Goal: Task Accomplishment & Management: Complete application form

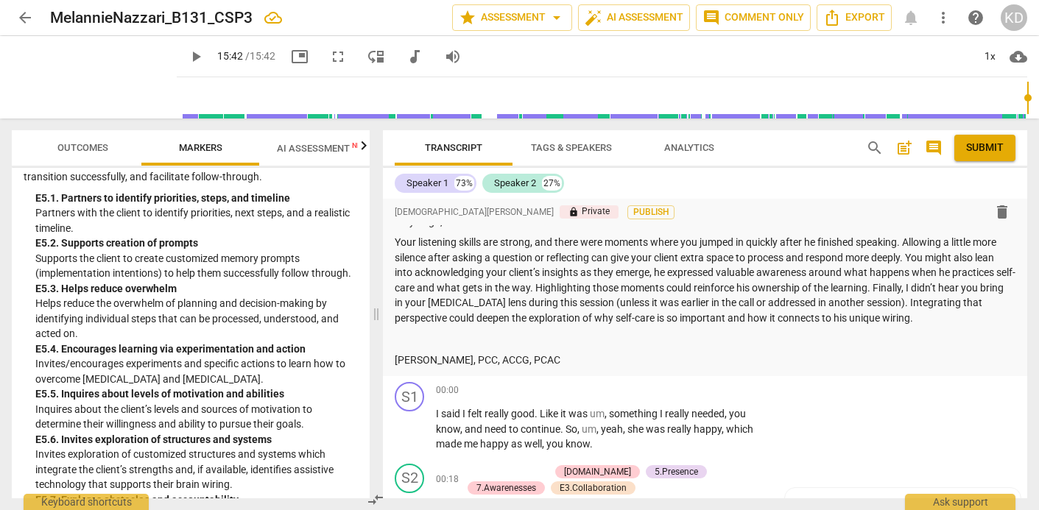
scroll to position [219, 0]
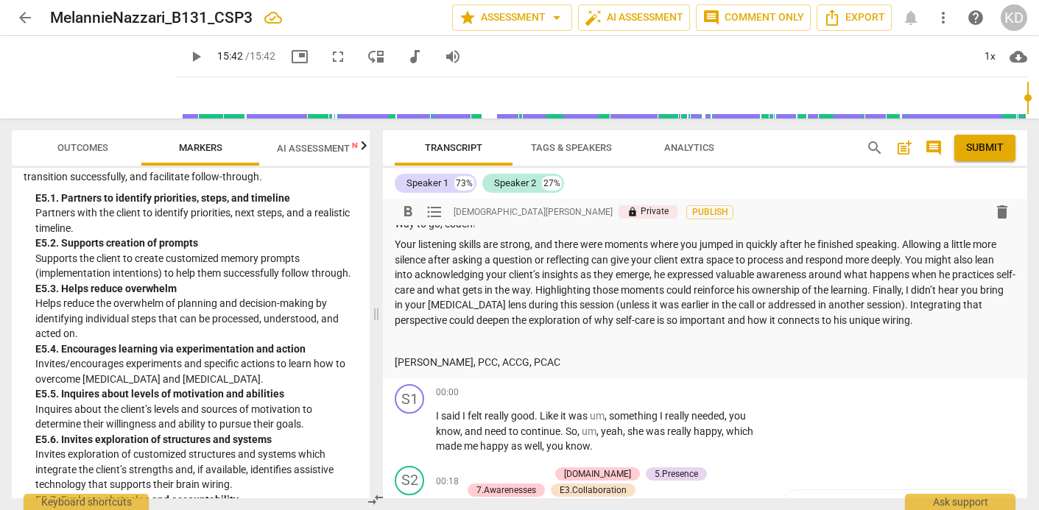
click at [928, 320] on p "Your listening skills are strong, and there were moments where you jumped in qu…" at bounding box center [705, 282] width 621 height 91
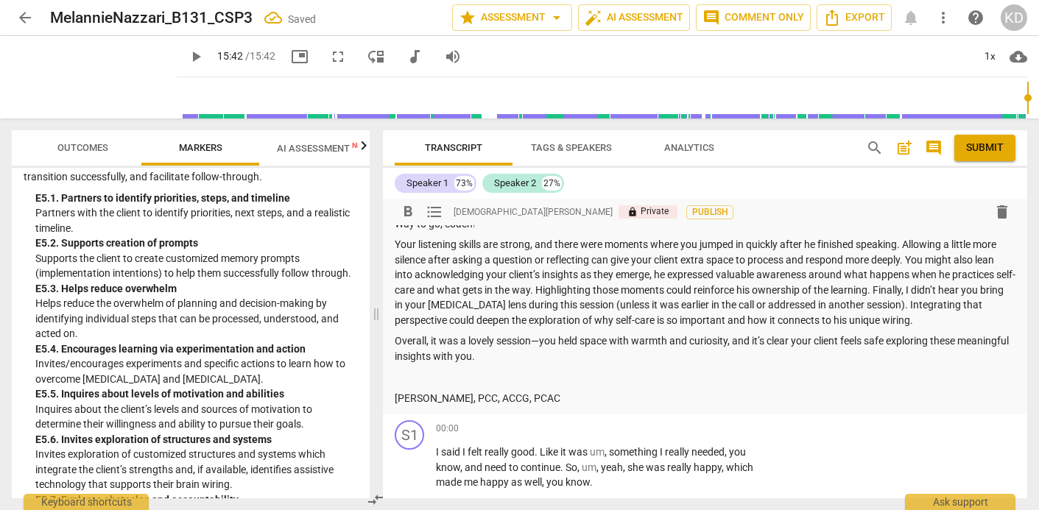
click at [541, 343] on p "Overall, it was a lovely session—you held space with warmth and curiosity, and …" at bounding box center [705, 348] width 621 height 30
click at [544, 344] on p "Overall, it was a lovely session. you held space with warmth and curiosity, and…" at bounding box center [705, 348] width 621 height 30
drag, startPoint x: 889, startPoint y: 342, endPoint x: 487, endPoint y: 363, distance: 403.2
click at [487, 363] on p "Overall, it was a lovely session. You held space with warmth and curiosity, and…" at bounding box center [705, 348] width 621 height 30
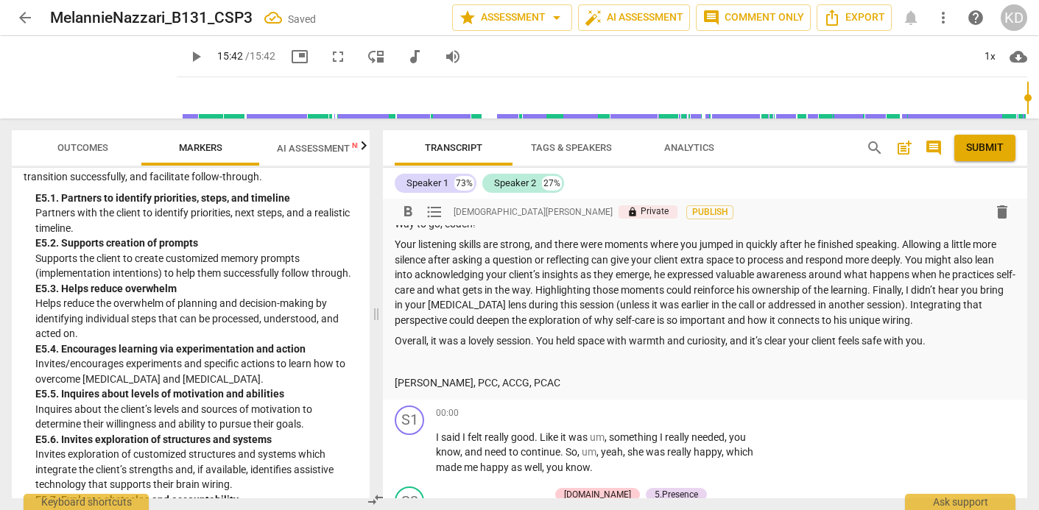
click at [675, 373] on div "Summary: Hi [PERSON_NAME], here is the feedback for your Basic CSP #3. Congratu…" at bounding box center [705, 203] width 621 height 376
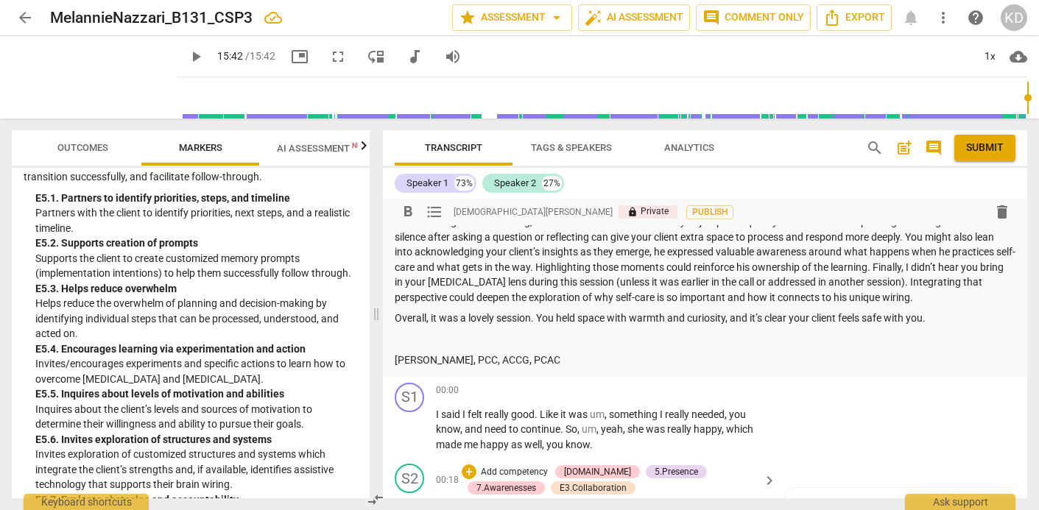
scroll to position [223, 0]
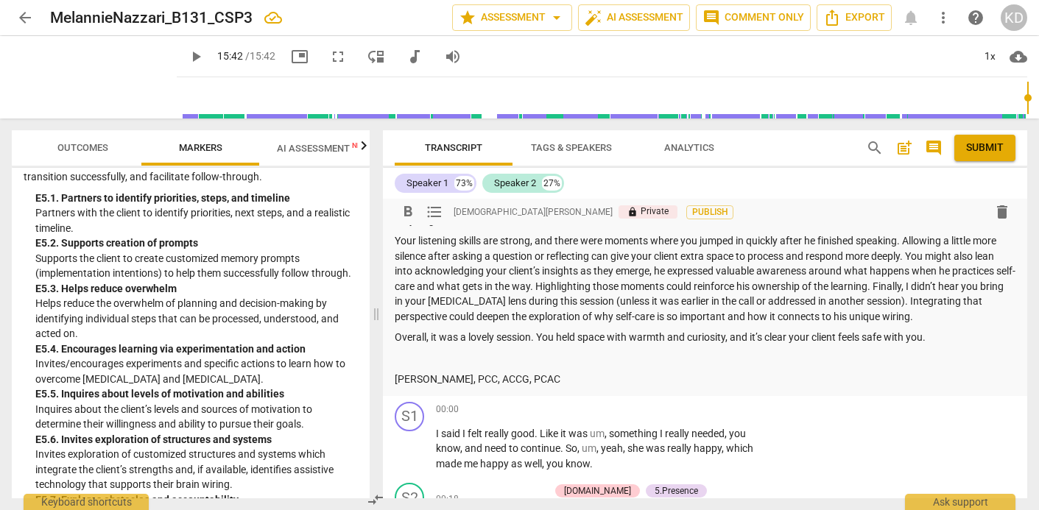
click at [925, 317] on p "Your listening skills are strong, and there were moments where you jumped in qu…" at bounding box center [705, 278] width 621 height 91
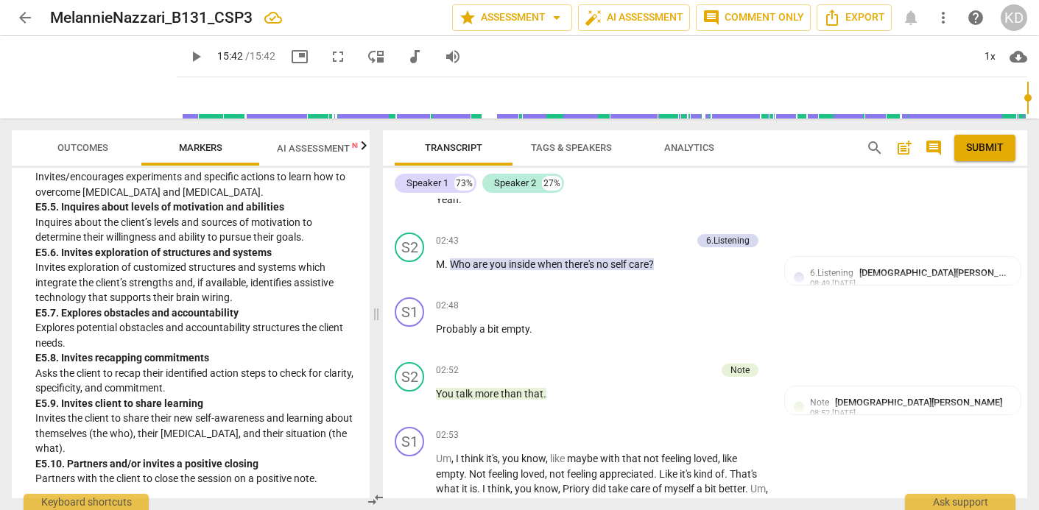
scroll to position [4848, 0]
click at [590, 428] on div "02:53 + Add competency keyboard_arrow_right" at bounding box center [607, 435] width 342 height 16
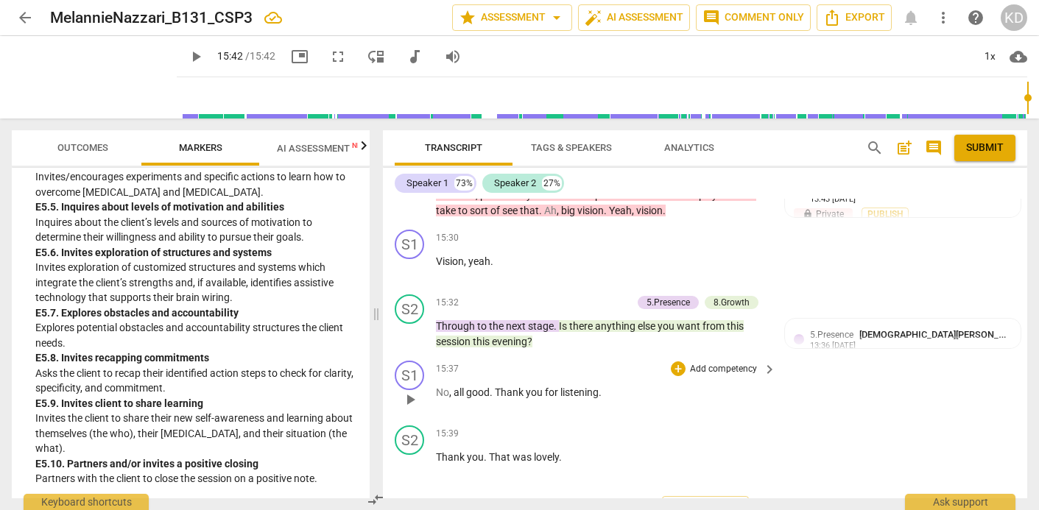
scroll to position [5270, 0]
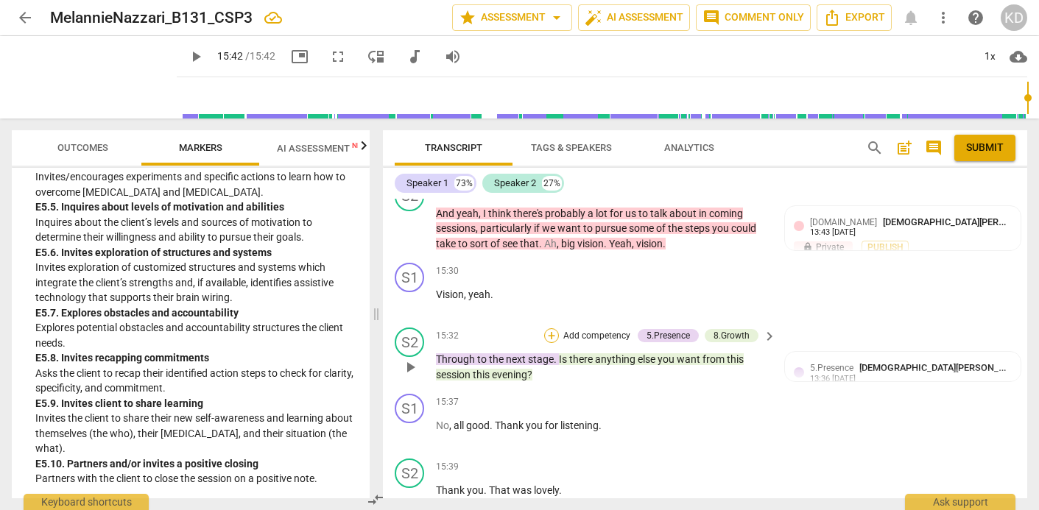
click at [551, 343] on div "+" at bounding box center [551, 335] width 15 height 15
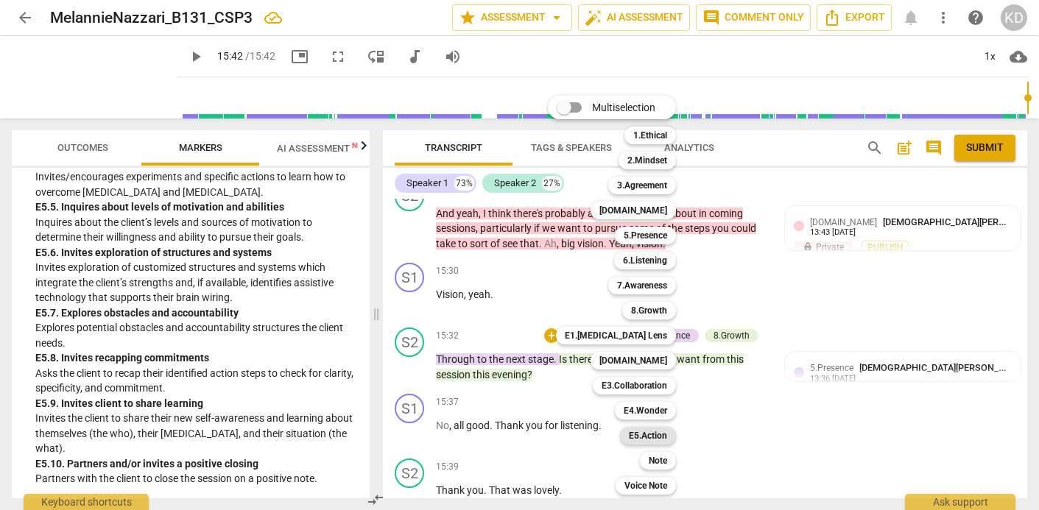
click at [652, 436] on b "E5.Action" at bounding box center [648, 436] width 38 height 18
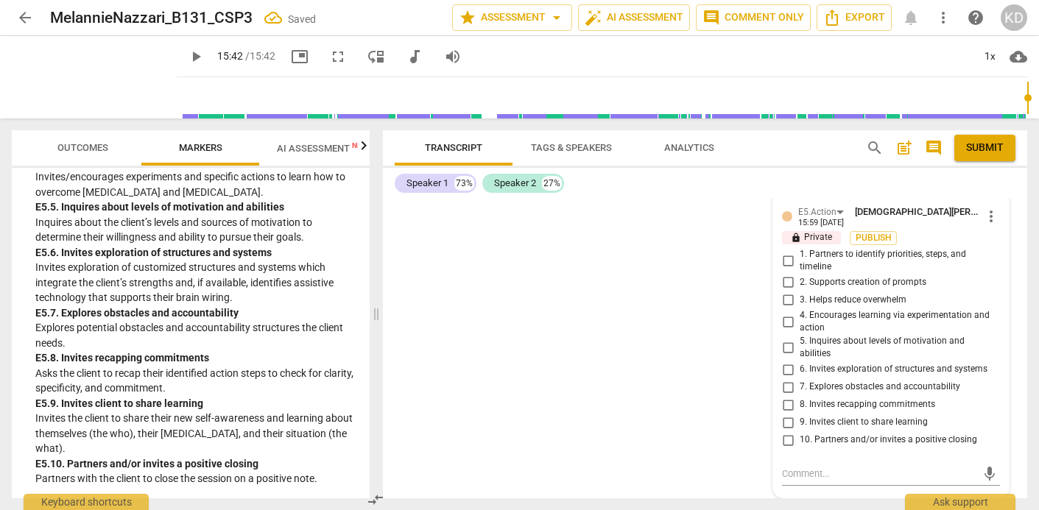
scroll to position [5697, 0]
click at [787, 439] on input "10. Partners and/or invites a positive closing" at bounding box center [788, 440] width 24 height 18
checkbox input "true"
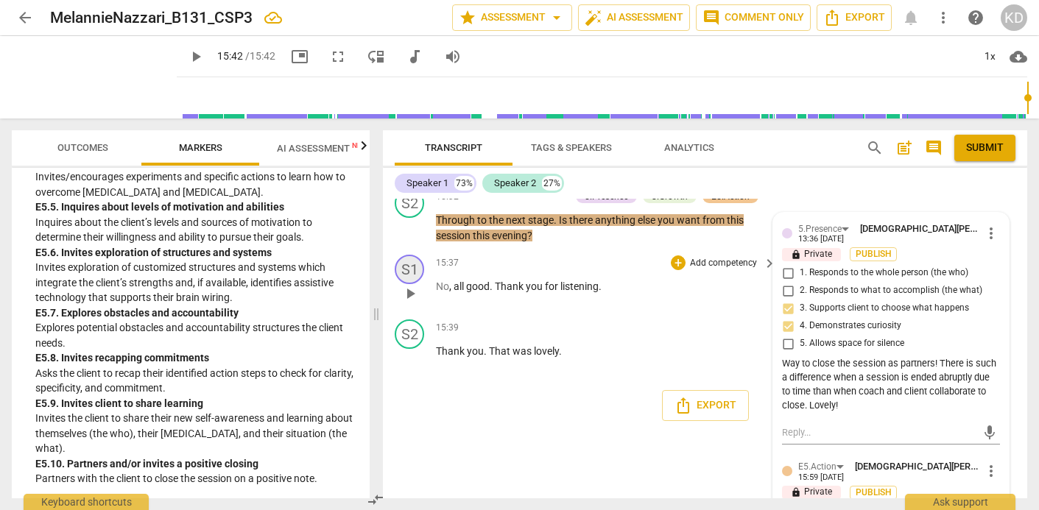
scroll to position [5408, 0]
click at [387, 250] on div "S2 play_arrow pause 15:32 + Add competency 5.Presence 8.Growth E5.Action keyboa…" at bounding box center [705, 216] width 644 height 66
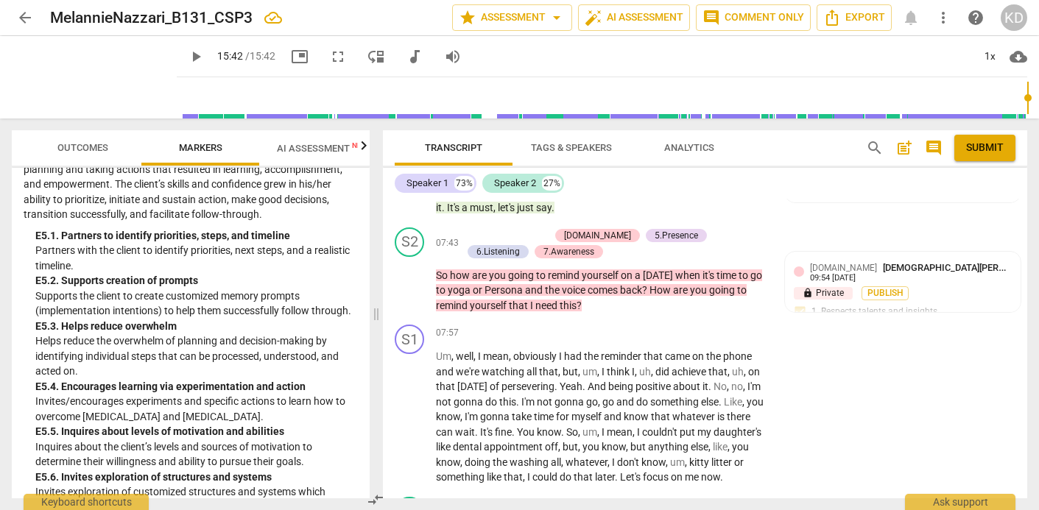
scroll to position [4612, 0]
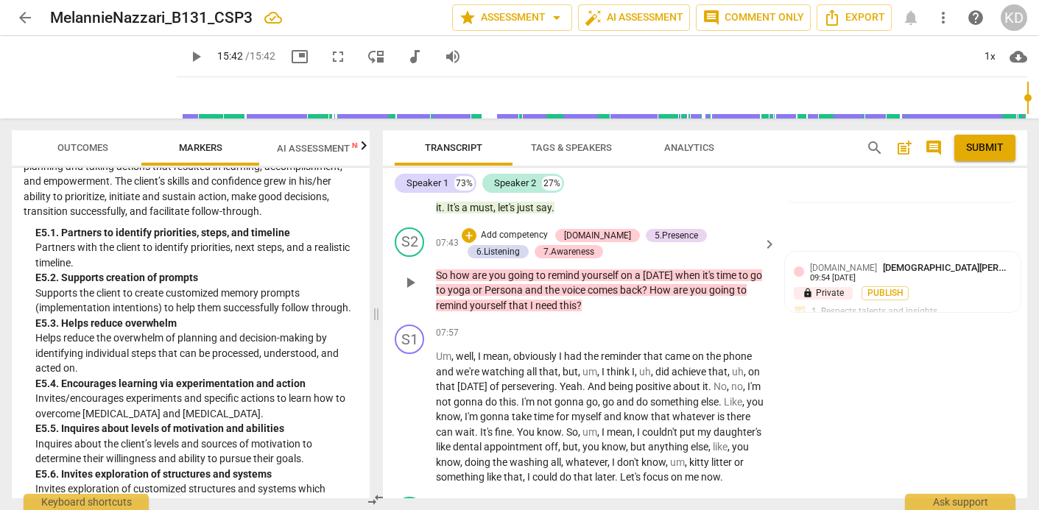
click at [496, 236] on p "Add competency" at bounding box center [514, 235] width 70 height 13
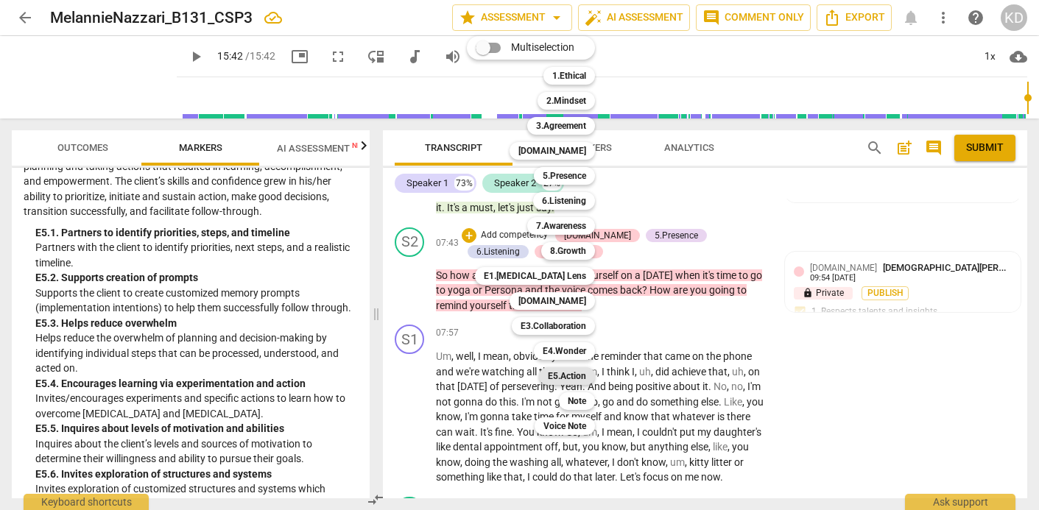
click at [581, 377] on b "E5.Action" at bounding box center [567, 376] width 38 height 18
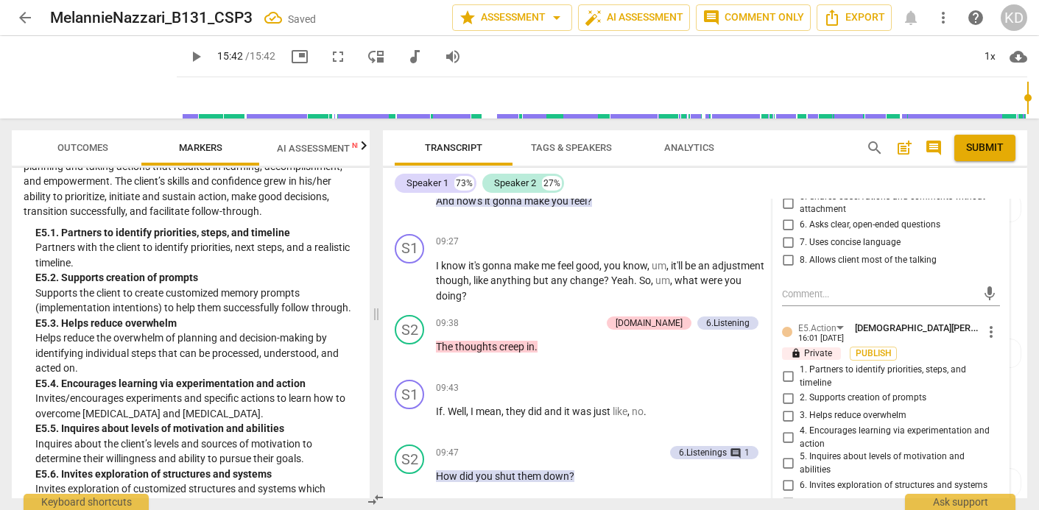
scroll to position [3154, 0]
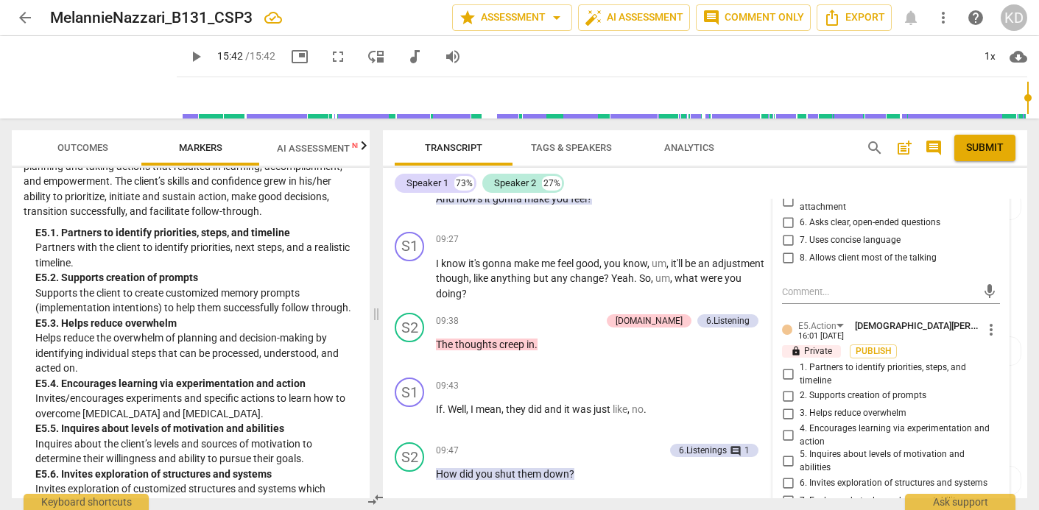
click at [786, 366] on input "1. Partners to identify priorities, steps, and timeline" at bounding box center [788, 375] width 24 height 18
checkbox input "true"
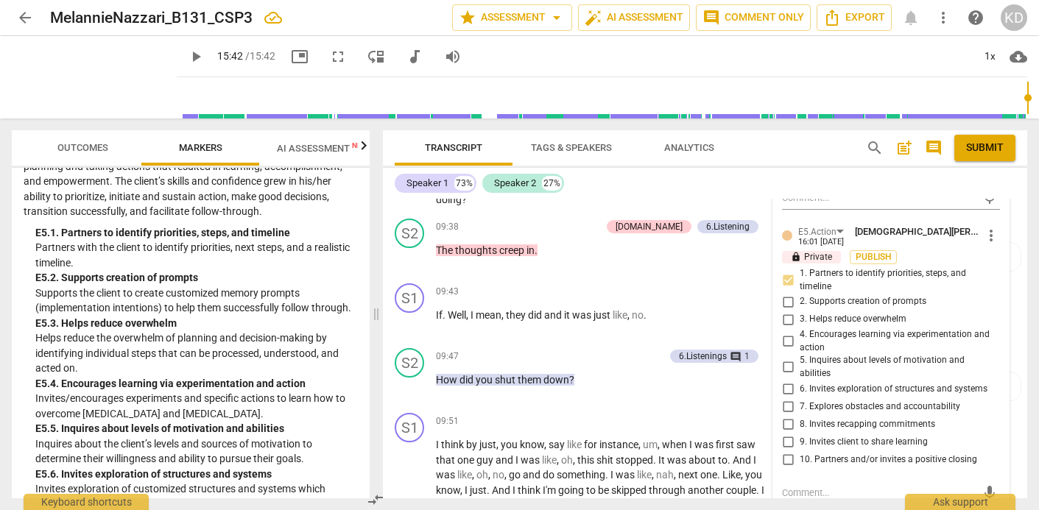
scroll to position [3251, 0]
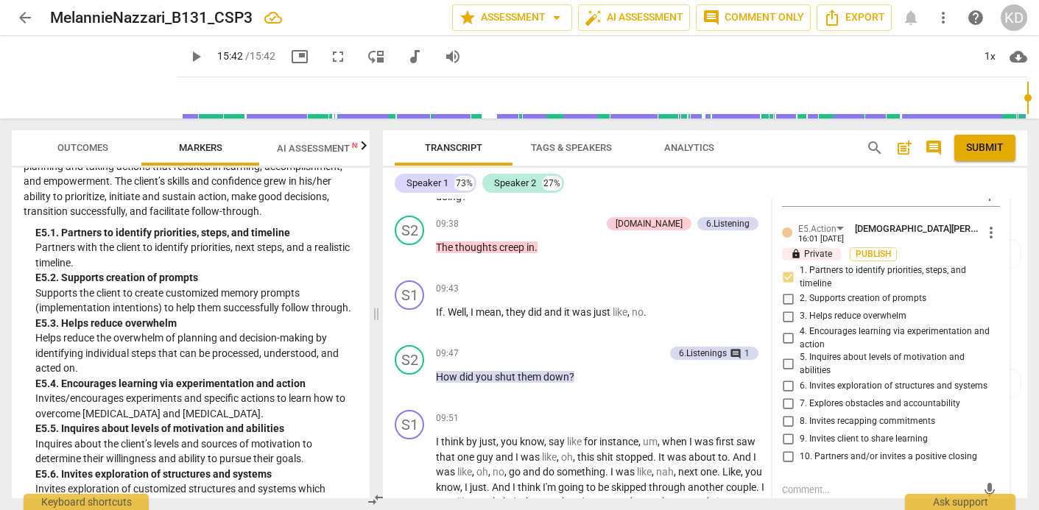
click at [788, 382] on input "6. Invites exploration of structures and systems" at bounding box center [788, 386] width 24 height 18
checkbox input "true"
click at [388, 334] on div "S1 play_arrow pause 09:43 + Add competency keyboard_arrow_right If . Well , I m…" at bounding box center [705, 307] width 644 height 65
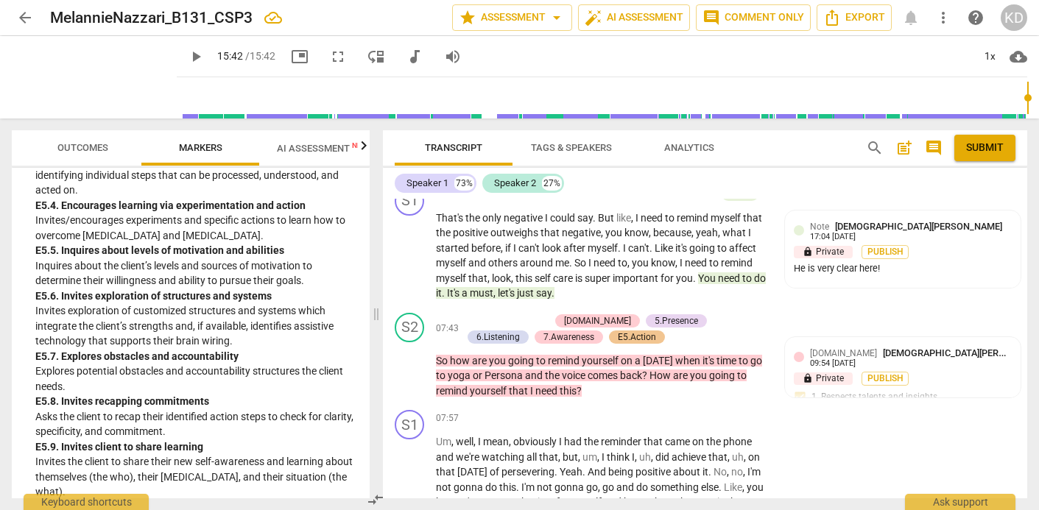
scroll to position [4783, 0]
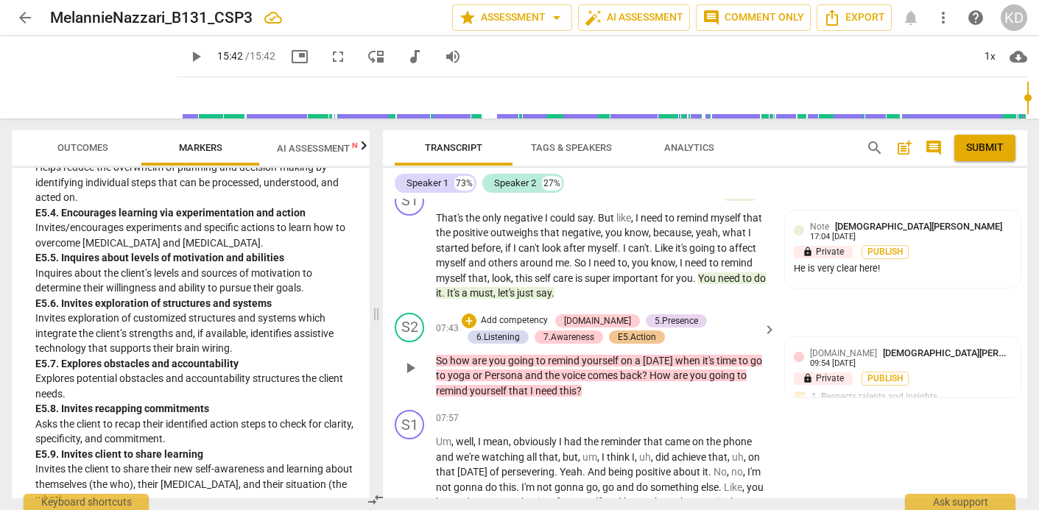
click at [498, 321] on p "Add competency" at bounding box center [514, 320] width 70 height 13
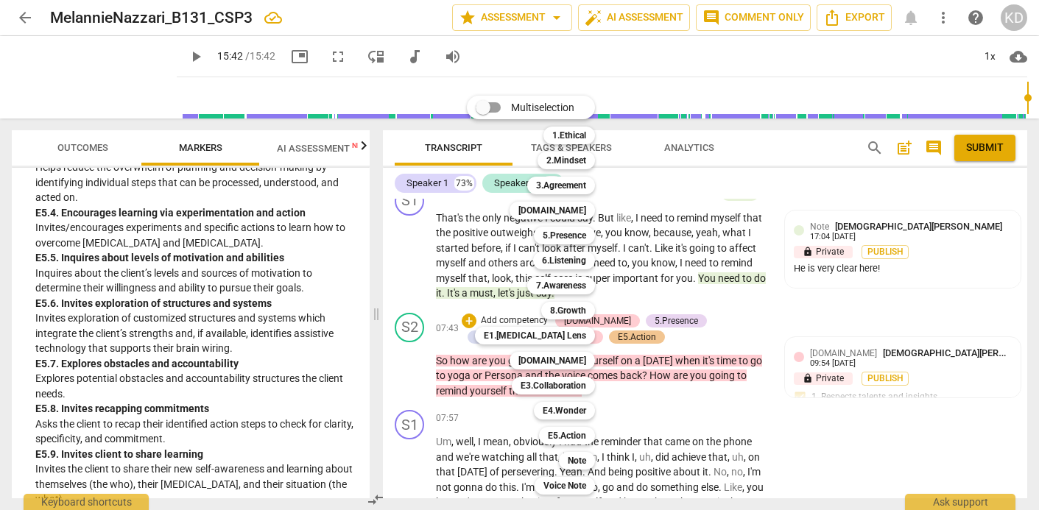
click at [644, 322] on div at bounding box center [519, 255] width 1039 height 510
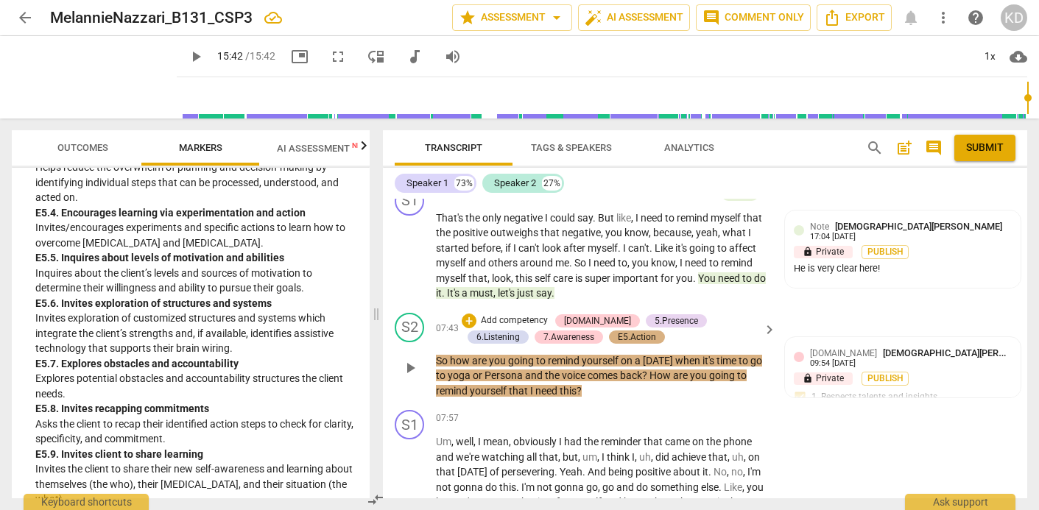
click at [618, 337] on div "E5.Action" at bounding box center [637, 337] width 38 height 13
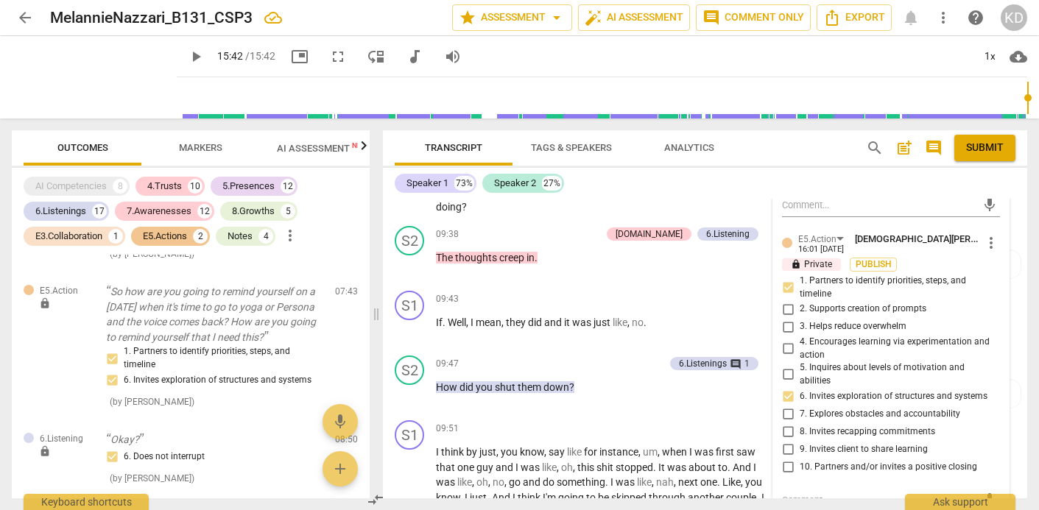
scroll to position [3222, 0]
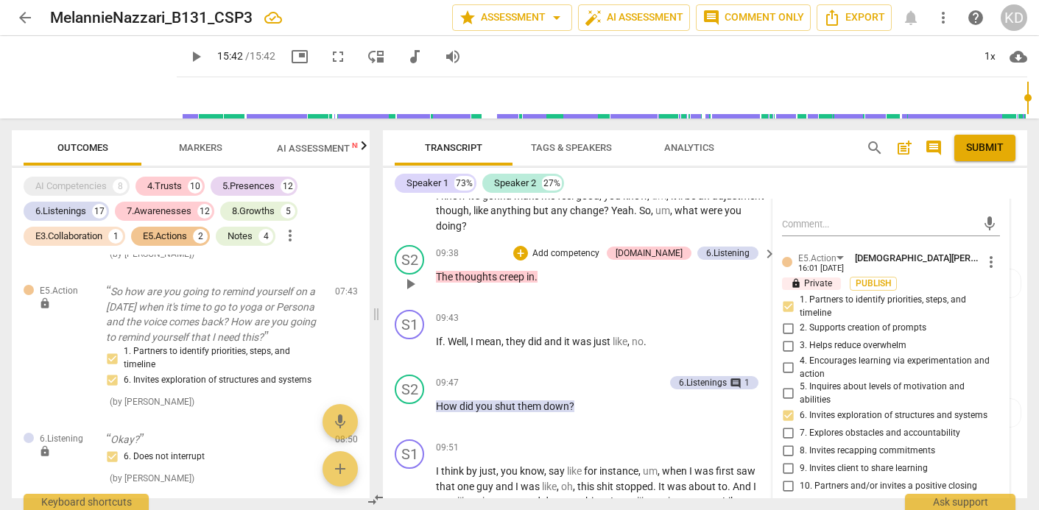
click at [390, 292] on div "S2 play_arrow pause 09:38 + Add competency [DOMAIN_NAME] 6.Listening keyboard_a…" at bounding box center [705, 271] width 644 height 65
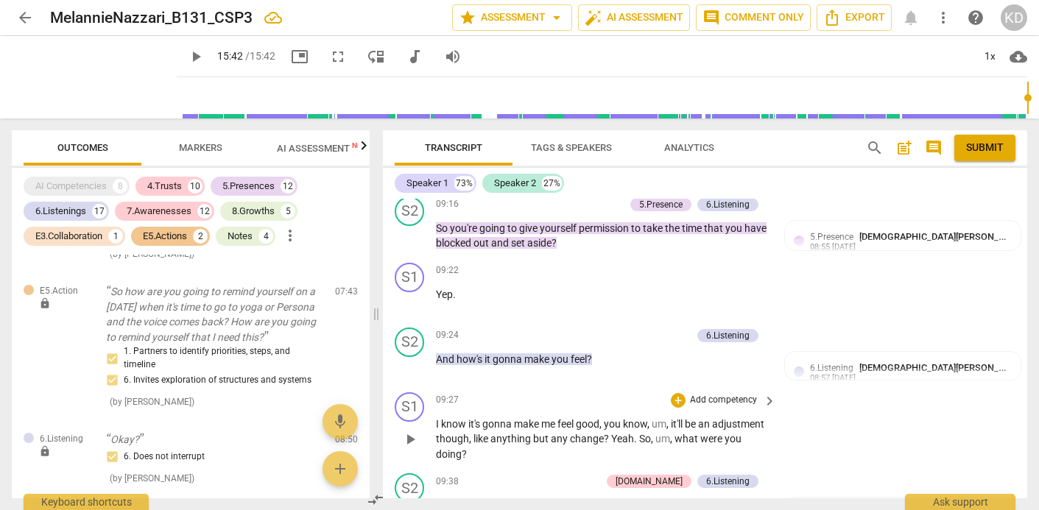
scroll to position [2991, 0]
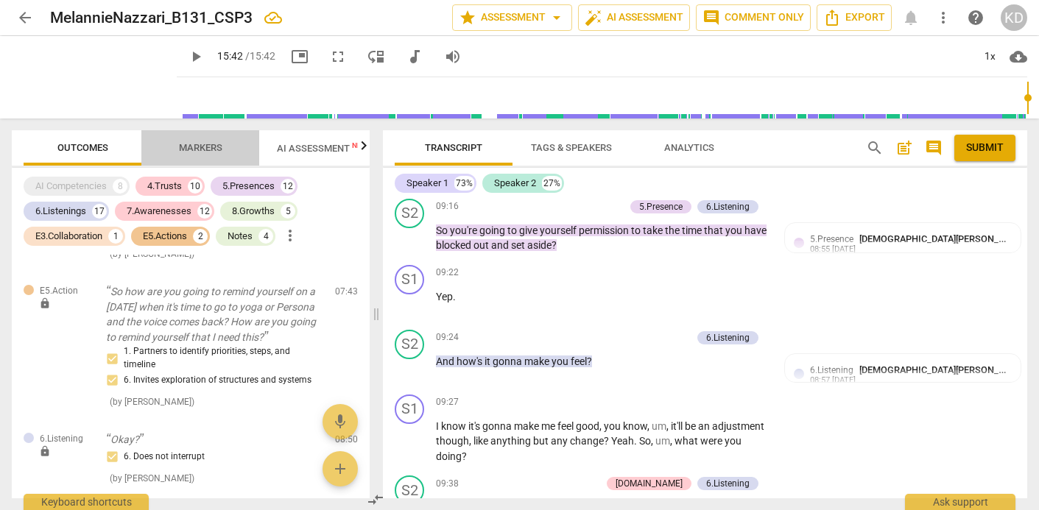
click at [191, 151] on span "Markers" at bounding box center [200, 147] width 43 height 11
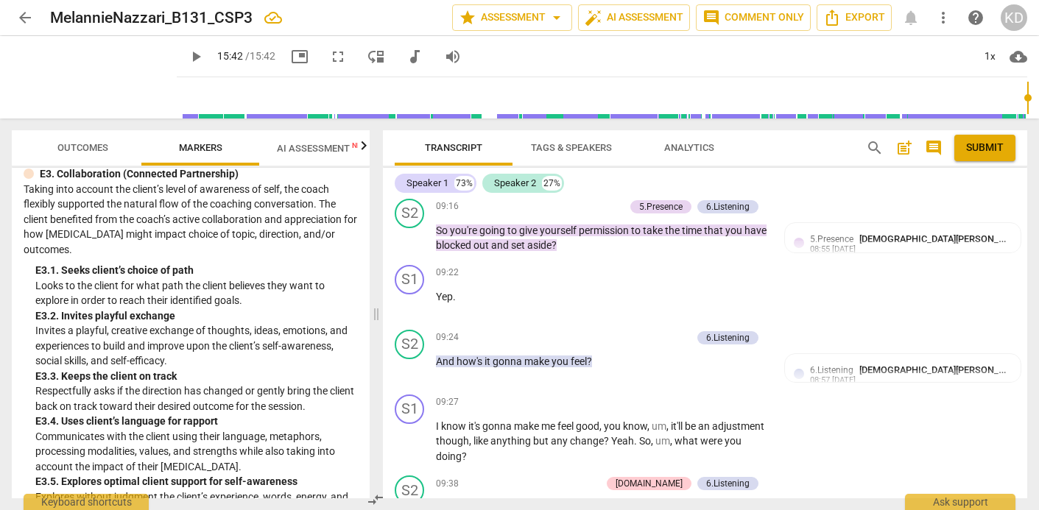
scroll to position [3619, 0]
click at [574, 207] on p "Add competency" at bounding box center [589, 206] width 70 height 13
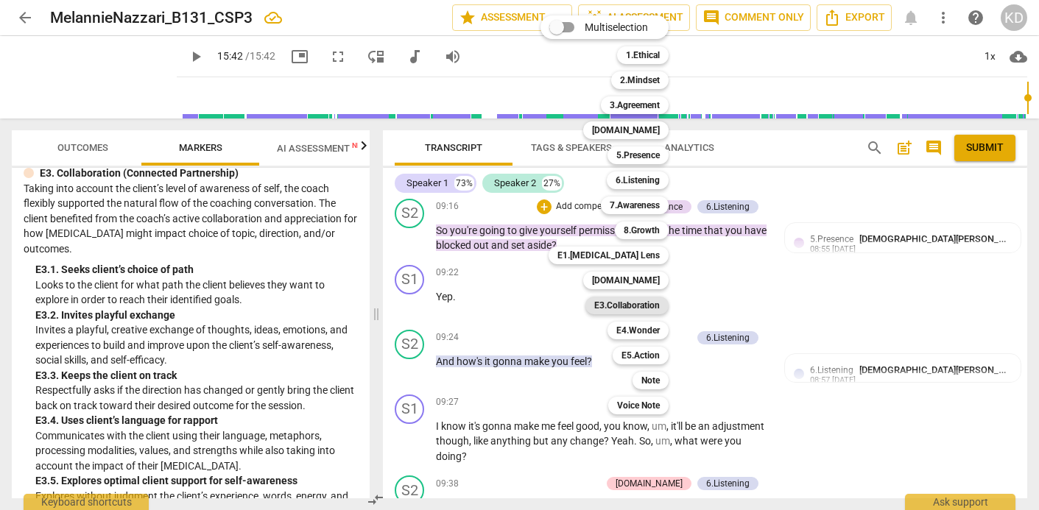
click at [646, 307] on b "E3.Collaboration" at bounding box center [627, 306] width 66 height 18
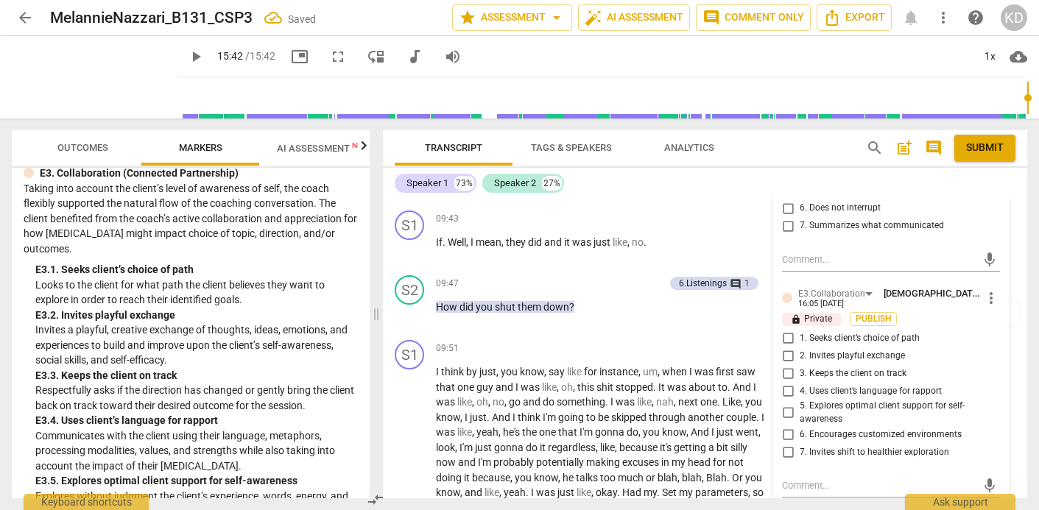
scroll to position [3338, 0]
click at [788, 336] on input "1. Seeks client’s choice of path" at bounding box center [788, 337] width 24 height 18
checkbox input "true"
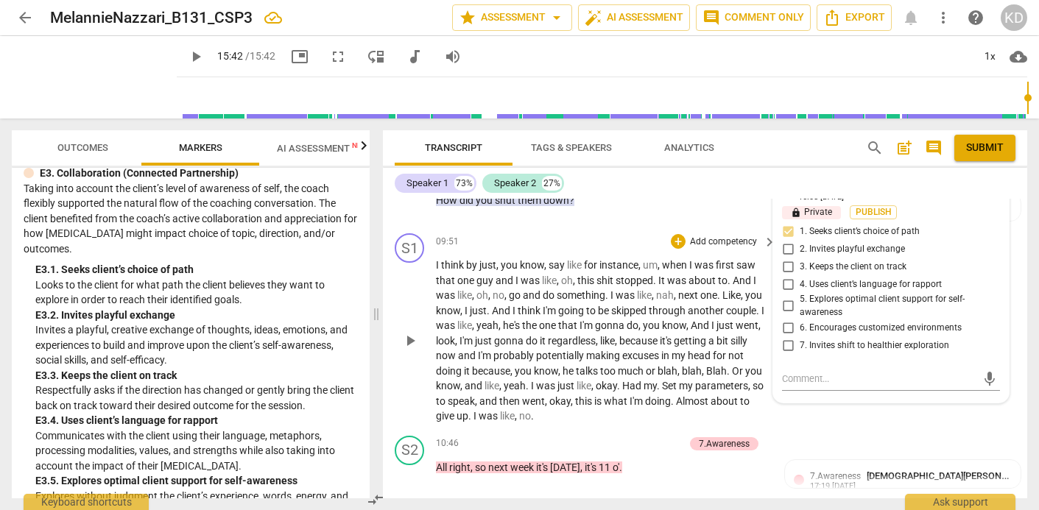
scroll to position [3447, 0]
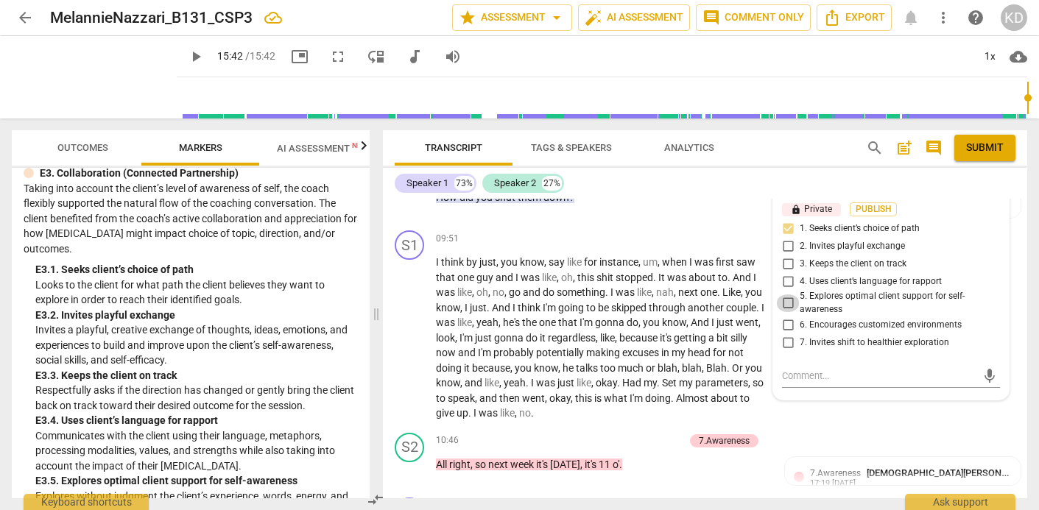
click at [787, 301] on input "5. Explores optimal client support for self-awareness" at bounding box center [788, 303] width 24 height 18
checkbox input "true"
click at [786, 264] on input "3. Keeps the client on track" at bounding box center [788, 264] width 24 height 18
checkbox input "true"
click at [394, 315] on div "S1 play_arrow pause 09:51 + Add competency keyboard_arrow_right I think by just…" at bounding box center [705, 326] width 644 height 202
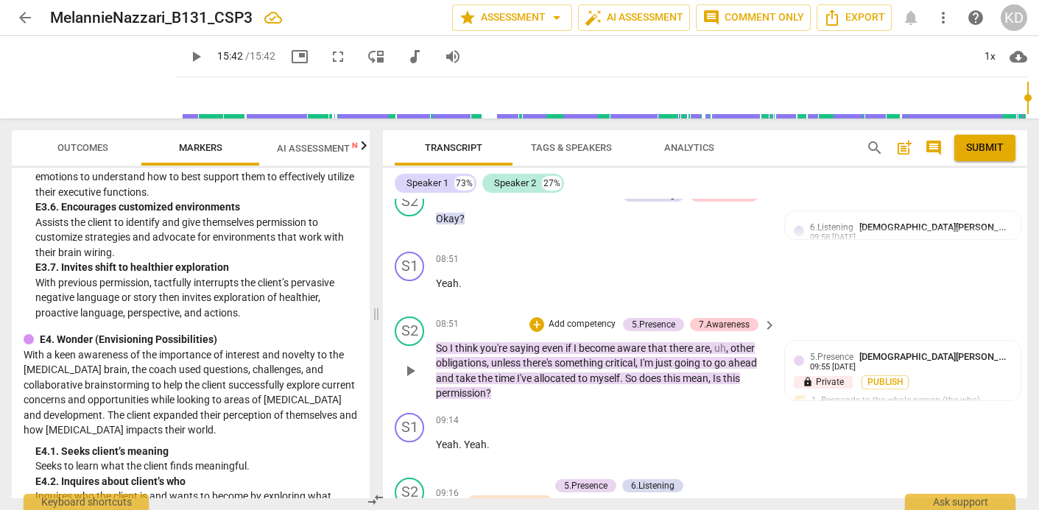
scroll to position [2714, 0]
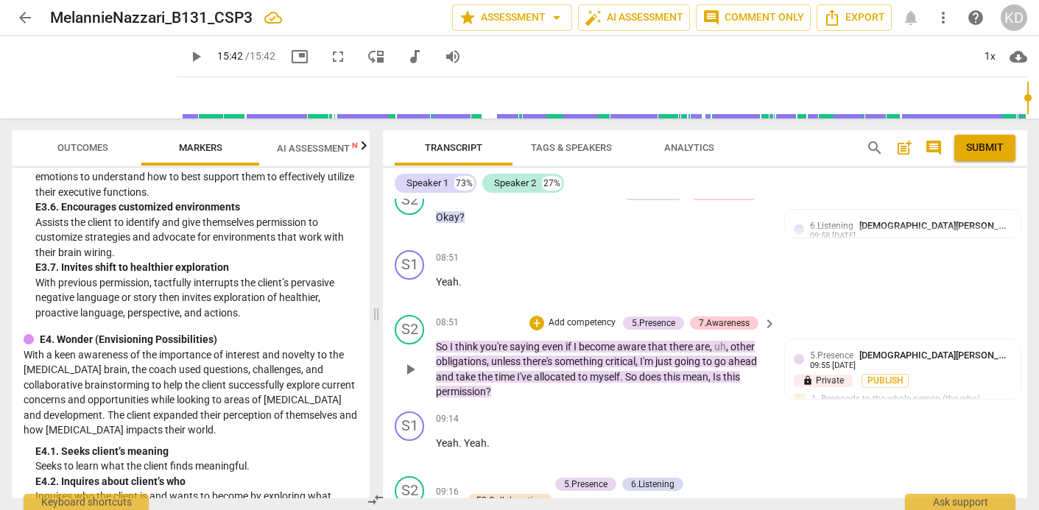
click at [577, 323] on p "Add competency" at bounding box center [582, 323] width 70 height 13
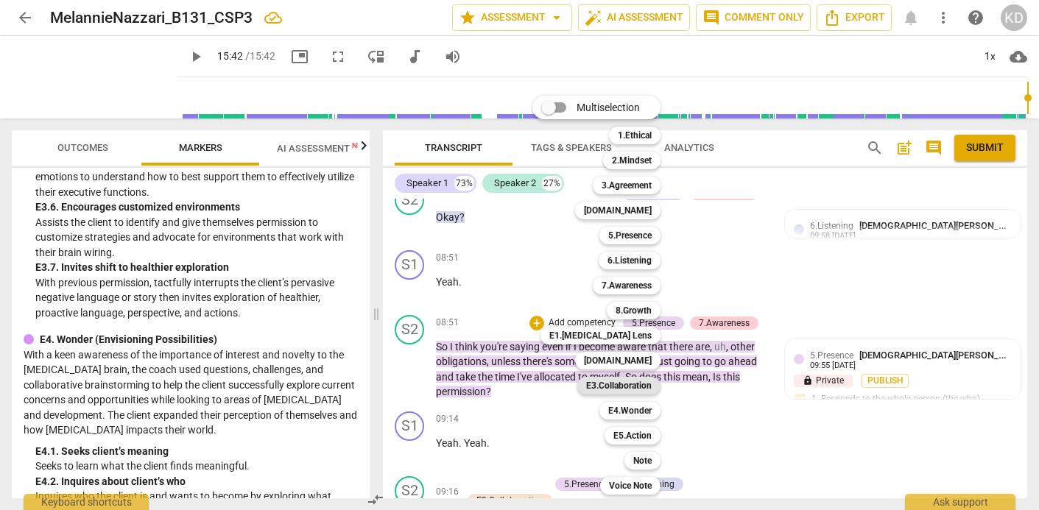
click at [630, 384] on b "E3.Collaboration" at bounding box center [619, 386] width 66 height 18
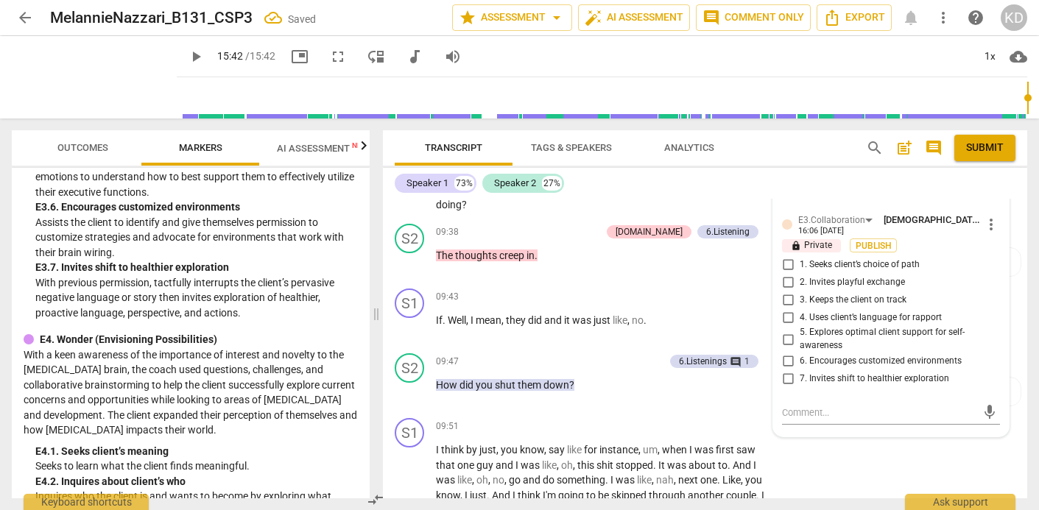
scroll to position [3272, 0]
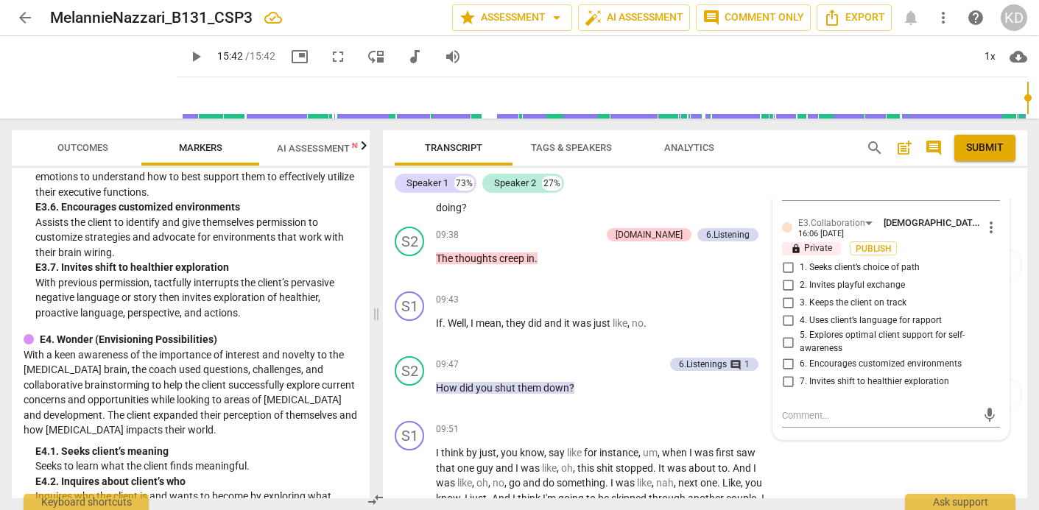
click at [786, 362] on input "6. Encourages customized environments" at bounding box center [788, 365] width 24 height 18
checkbox input "true"
click at [385, 294] on div "S1 play_arrow pause 09:43 + Add competency keyboard_arrow_right If . Well , I m…" at bounding box center [705, 318] width 644 height 65
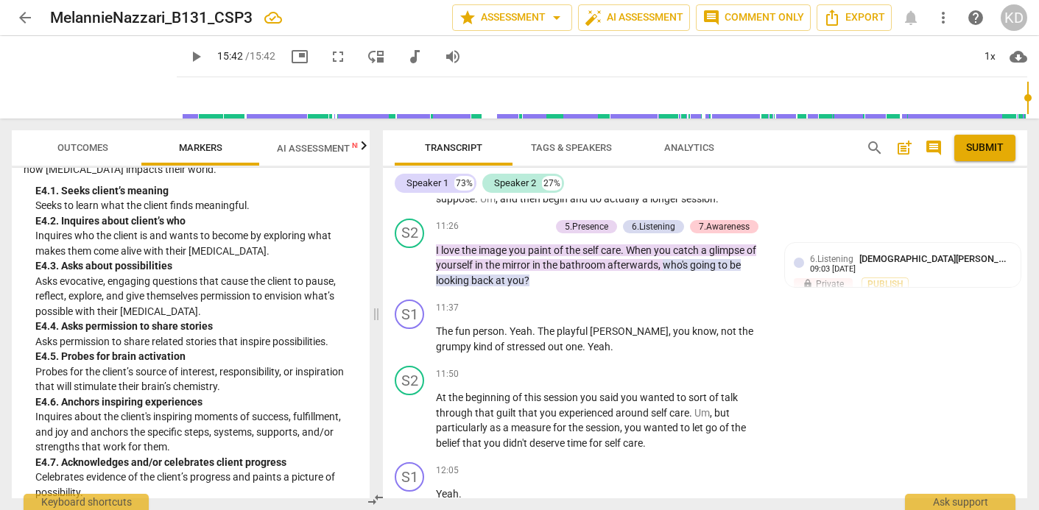
scroll to position [4100, 0]
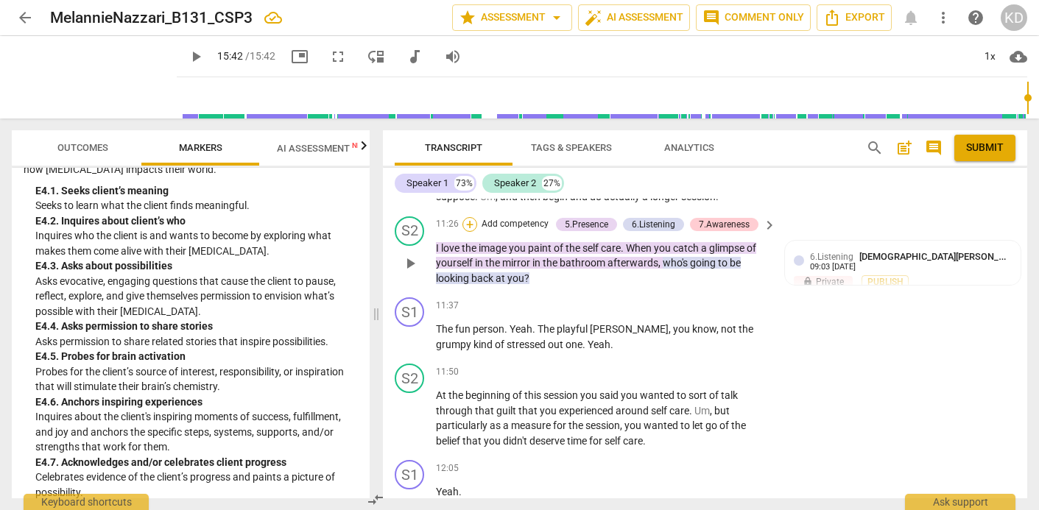
click at [471, 225] on div "+" at bounding box center [469, 224] width 15 height 15
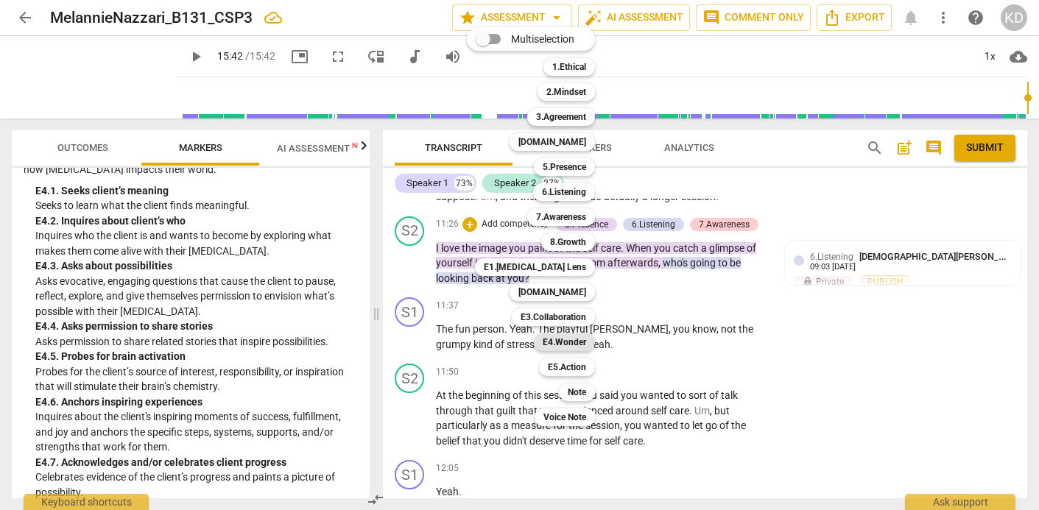
click at [563, 339] on b "E4.Wonder" at bounding box center [564, 342] width 43 height 18
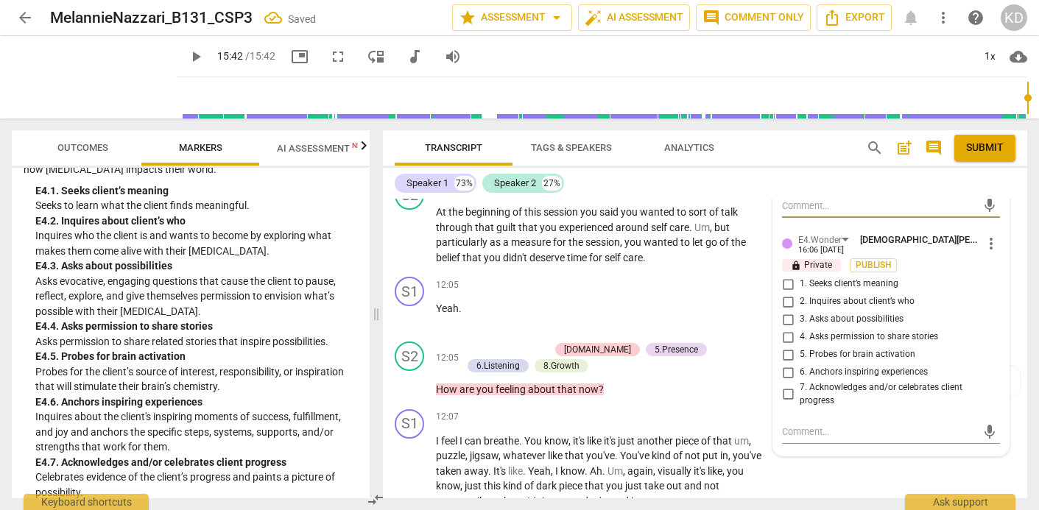
scroll to position [4300, 0]
click at [786, 303] on input "2. Inquires about client’s who" at bounding box center [788, 301] width 24 height 18
checkbox input "true"
click at [389, 324] on div "S1 play_arrow pause 12:05 + Add competency keyboard_arrow_right Yeah ." at bounding box center [705, 302] width 644 height 65
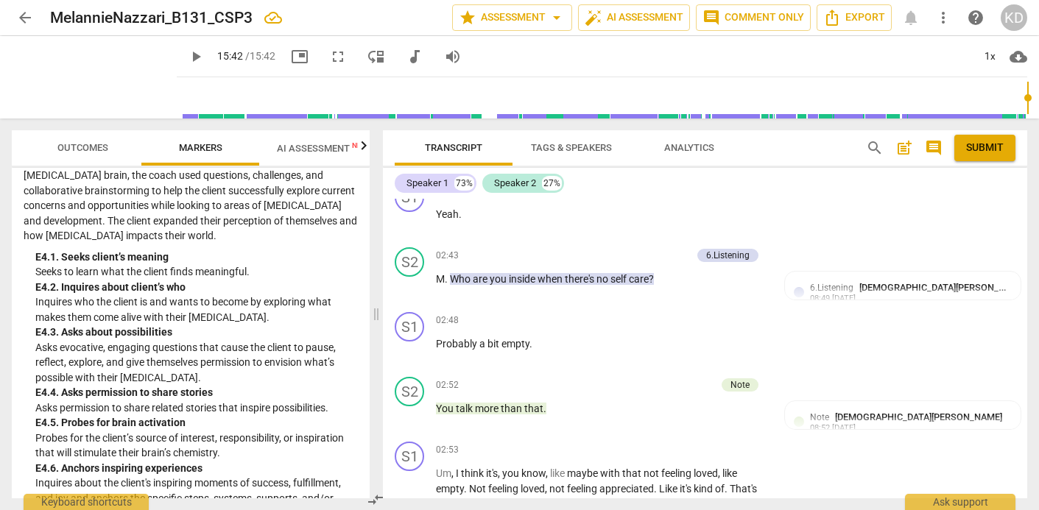
scroll to position [1076, 0]
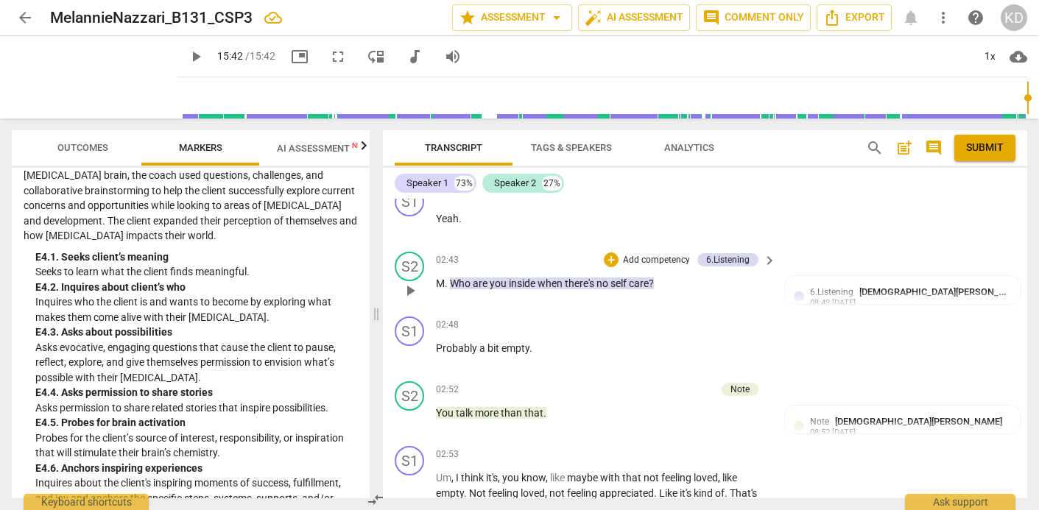
click at [628, 258] on p "Add competency" at bounding box center [656, 260] width 70 height 13
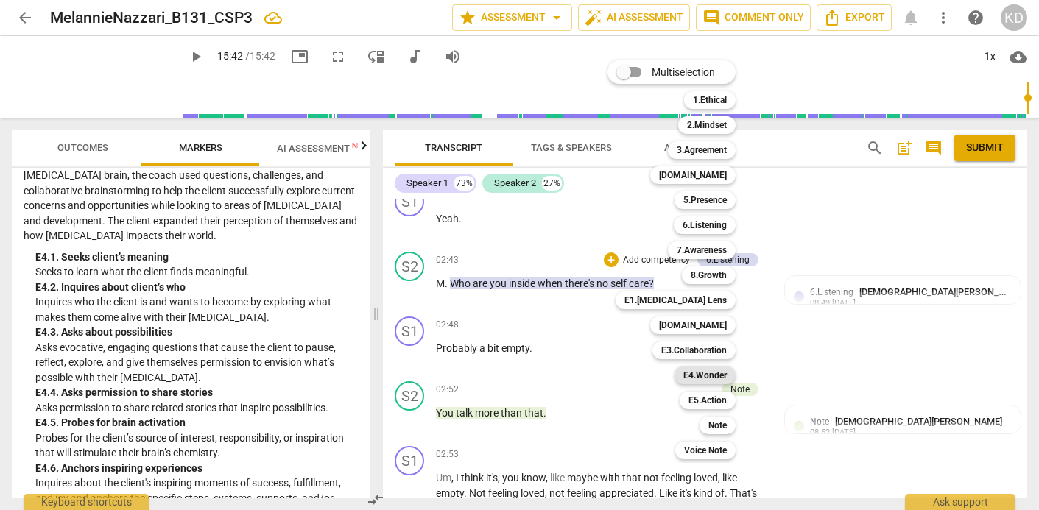
click at [705, 373] on b "E4.Wonder" at bounding box center [704, 376] width 43 height 18
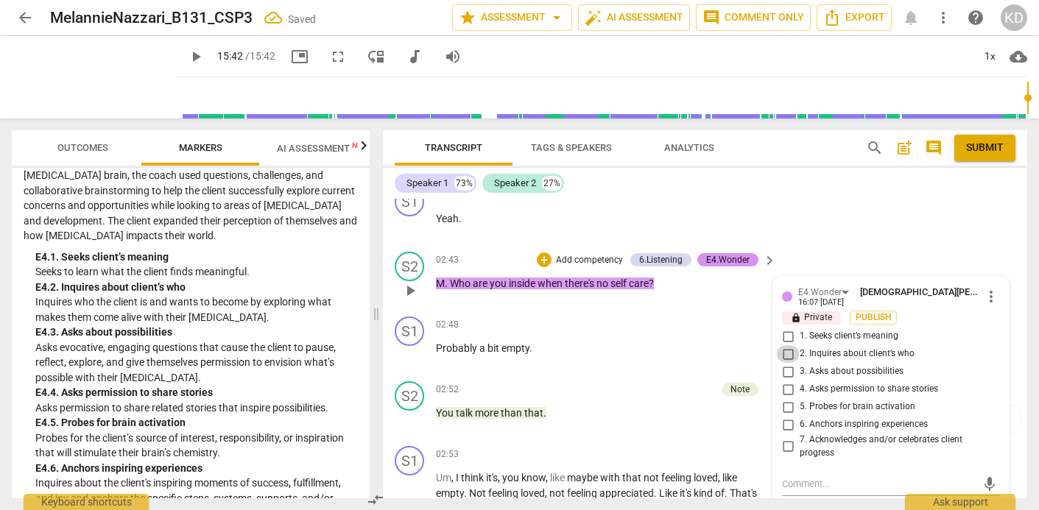
click at [785, 354] on input "2. Inquires about client’s who" at bounding box center [788, 354] width 24 height 18
checkbox input "true"
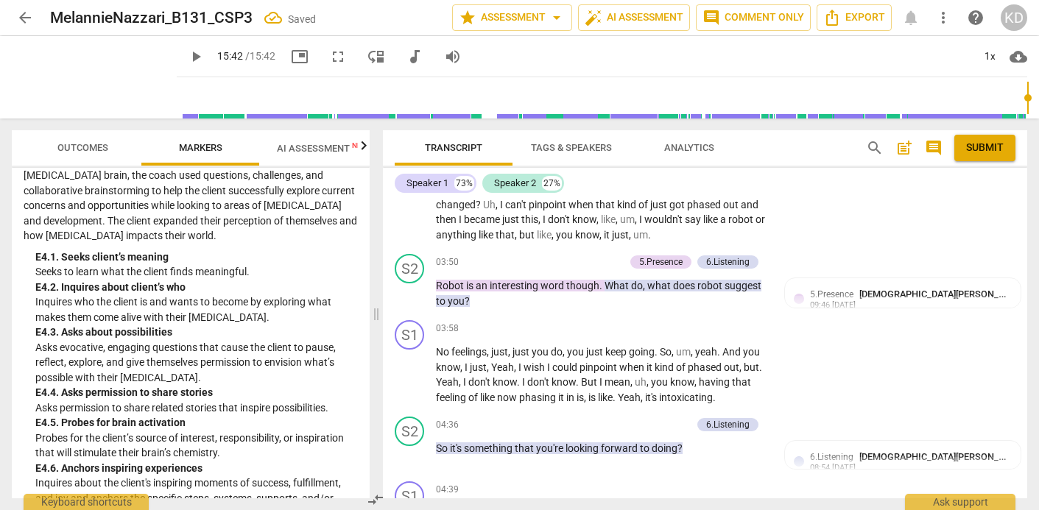
scroll to position [1433, 0]
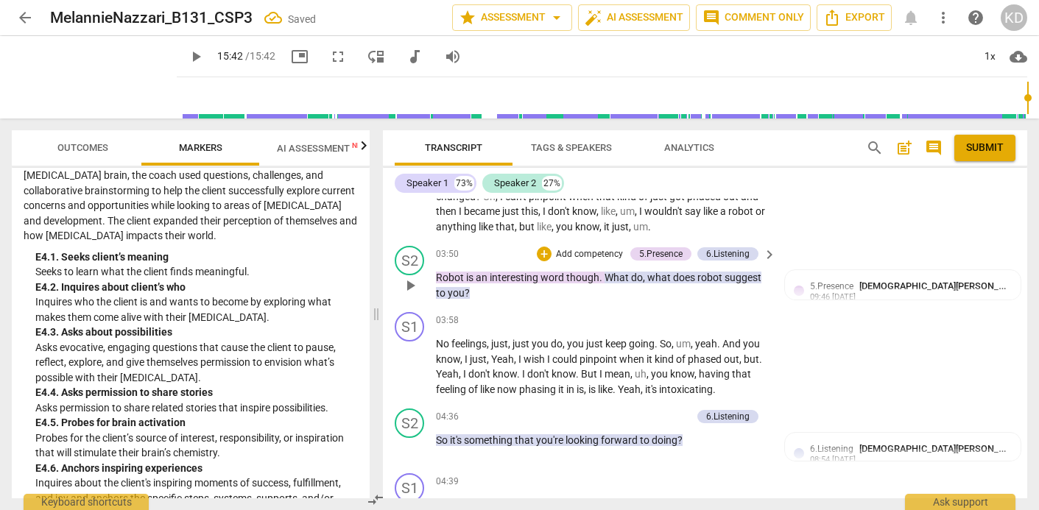
click at [568, 251] on p "Add competency" at bounding box center [589, 254] width 70 height 13
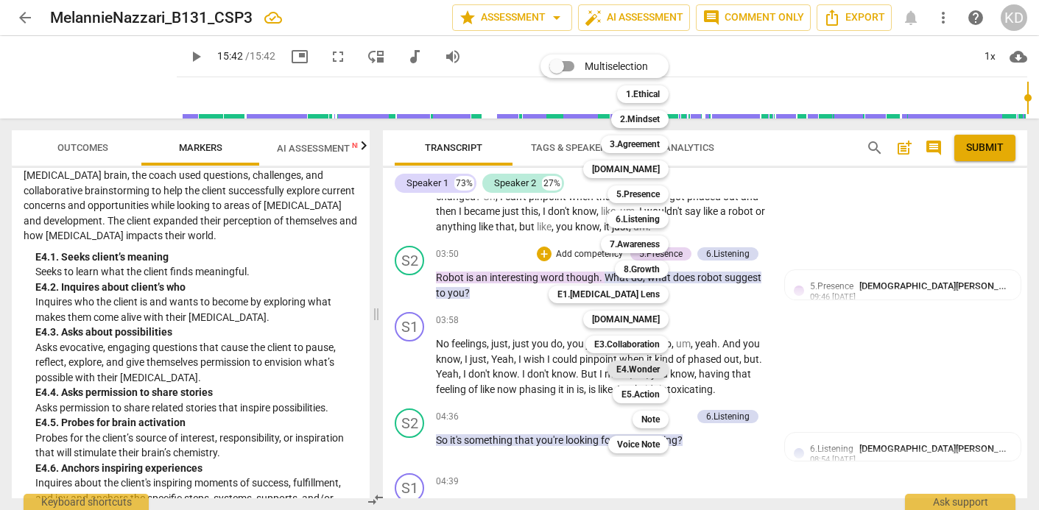
click at [643, 370] on b "E4.Wonder" at bounding box center [637, 370] width 43 height 18
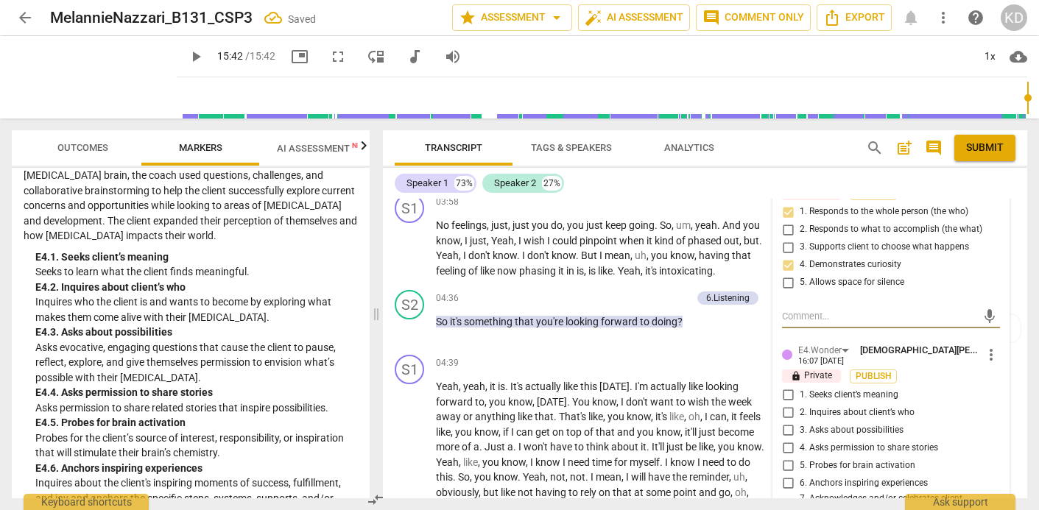
scroll to position [1574, 0]
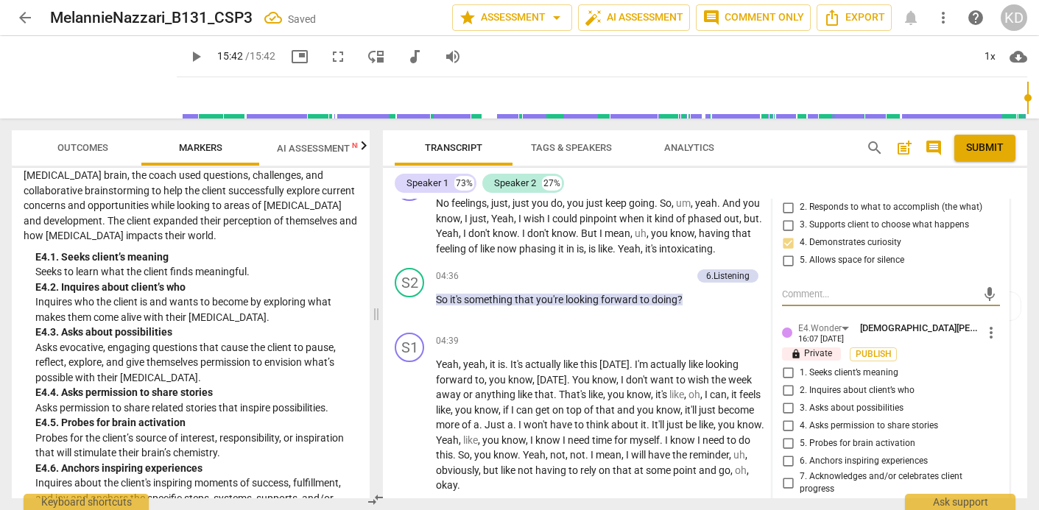
click at [786, 389] on input "2. Inquires about client’s who" at bounding box center [788, 391] width 24 height 18
checkbox input "true"
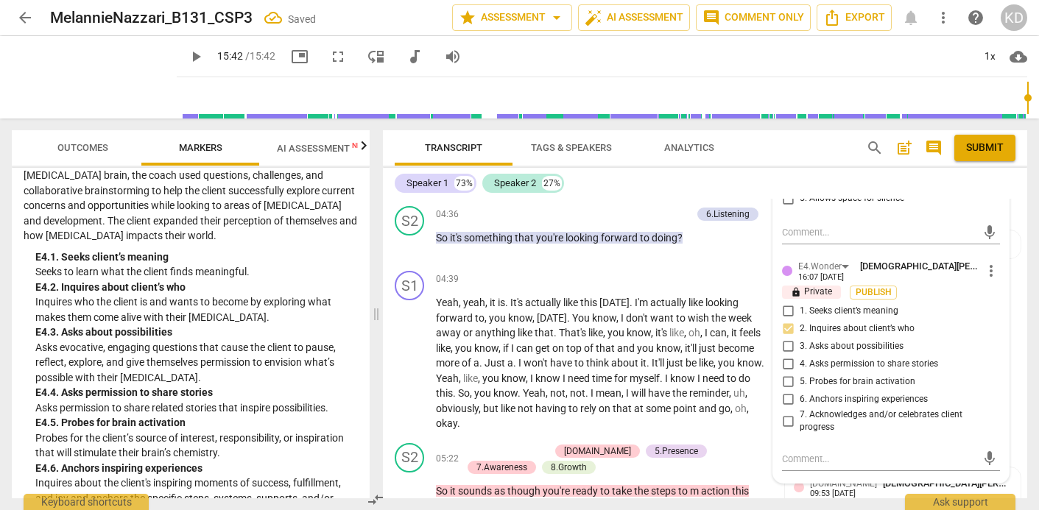
scroll to position [1638, 0]
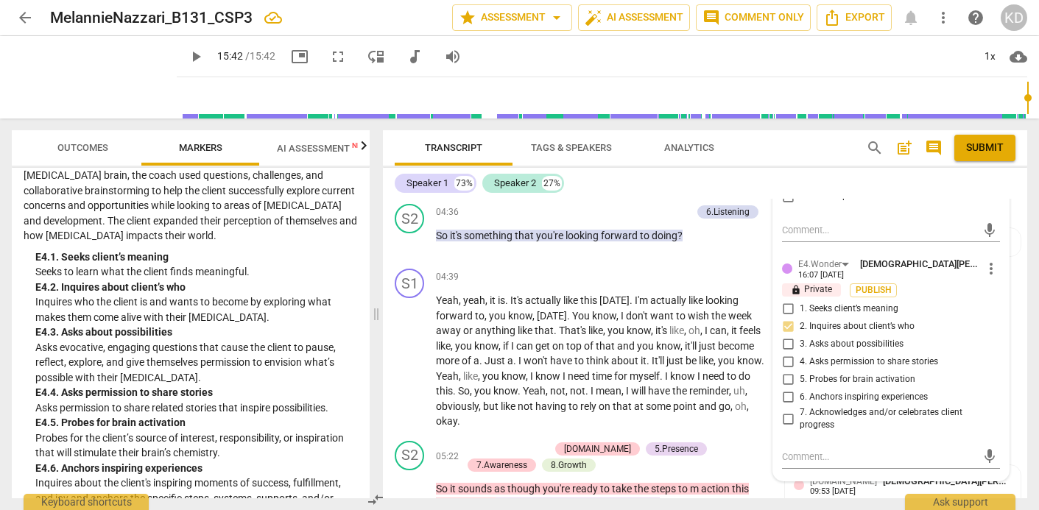
click at [786, 342] on input "3. Asks about possibilities" at bounding box center [788, 345] width 24 height 18
checkbox input "true"
click at [786, 309] on input "1. Seeks client’s meaning" at bounding box center [788, 309] width 24 height 18
checkbox input "true"
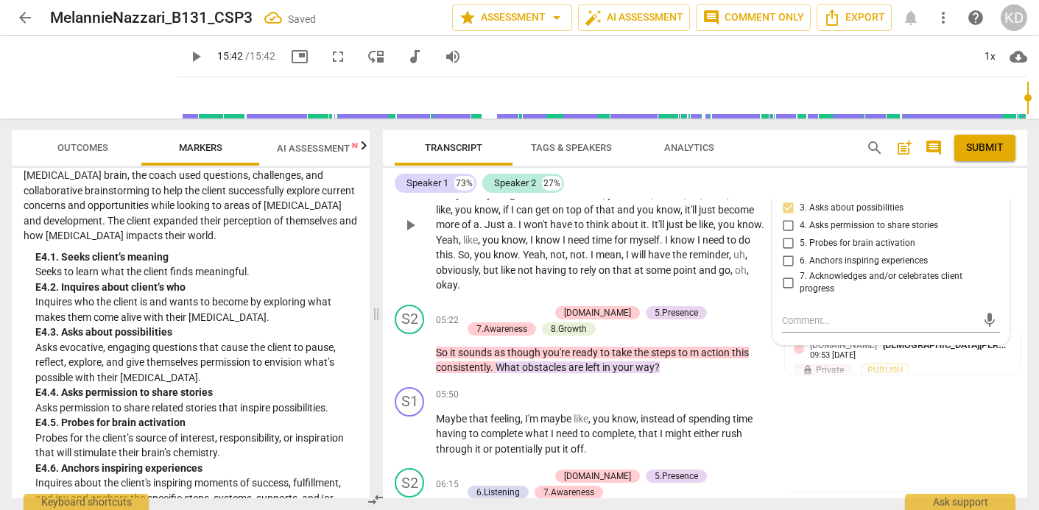
scroll to position [1754, 0]
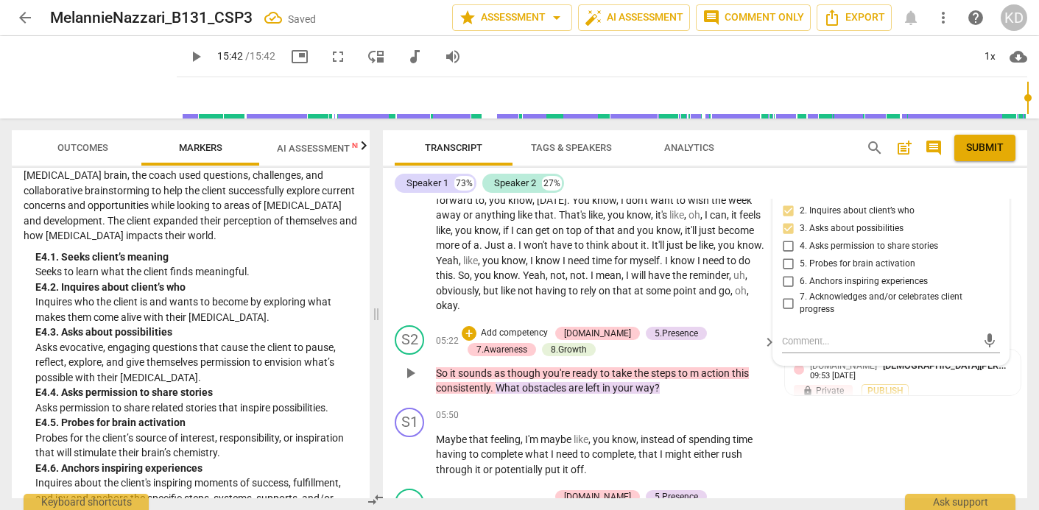
click at [530, 331] on p "Add competency" at bounding box center [514, 333] width 70 height 13
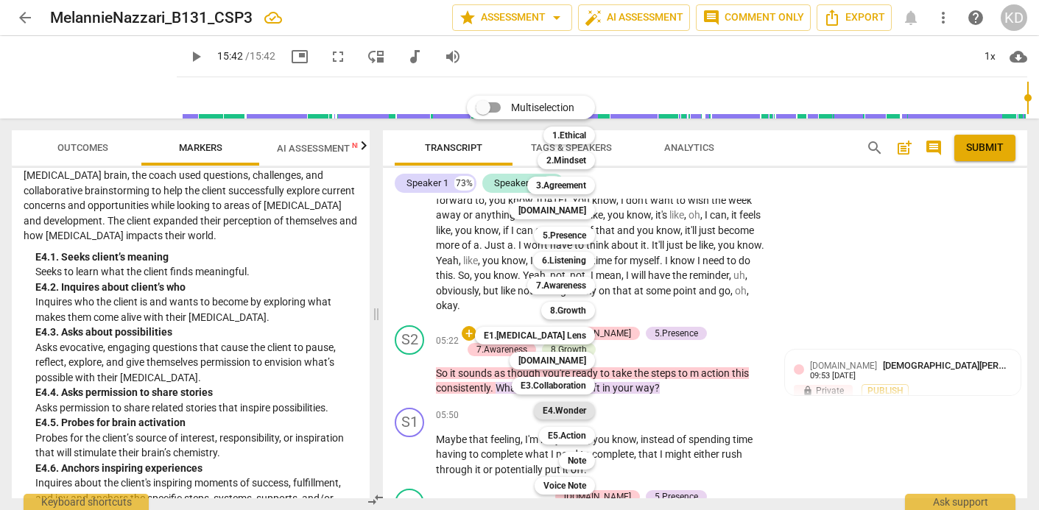
click at [567, 412] on b "E4.Wonder" at bounding box center [564, 411] width 43 height 18
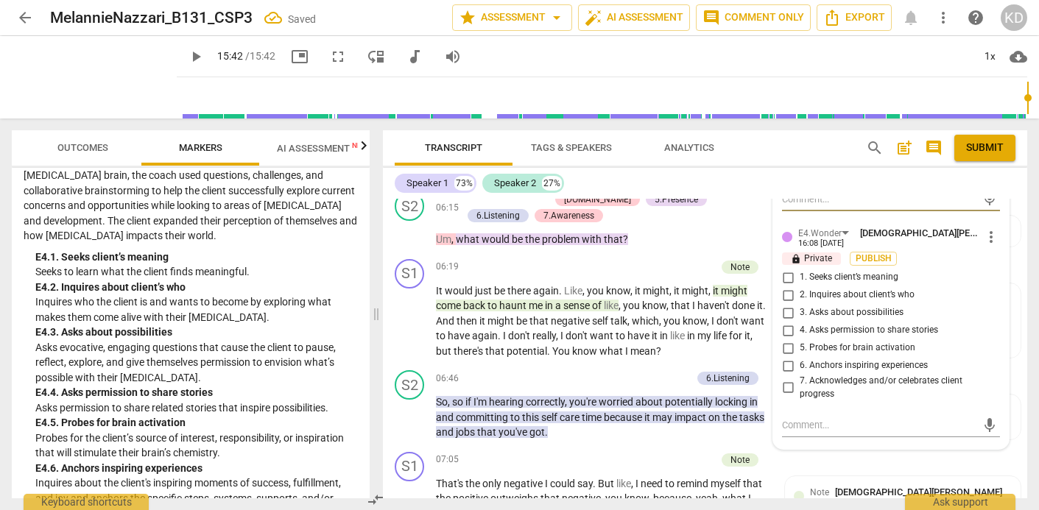
scroll to position [2058, 0]
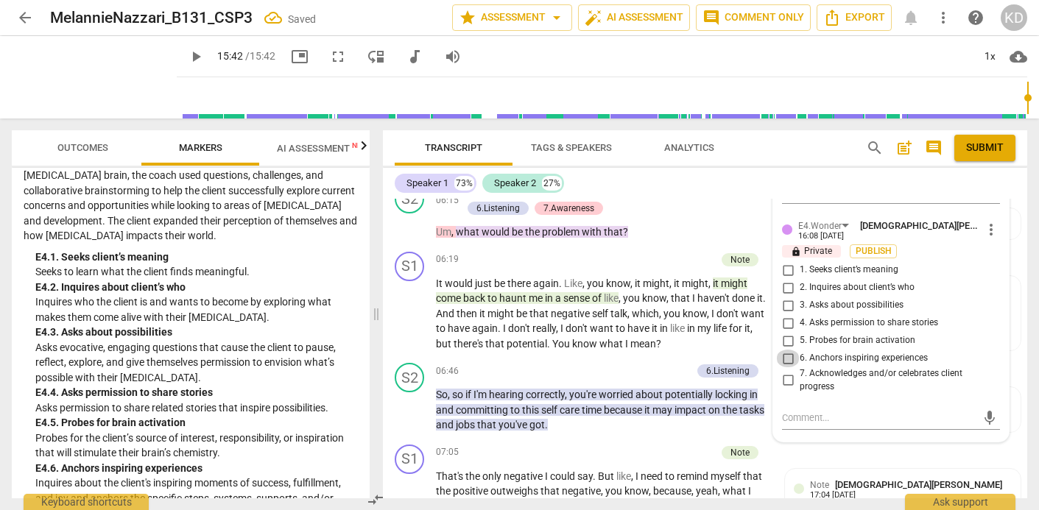
click at [783, 353] on input "6. Anchors inspiring experiences" at bounding box center [788, 359] width 24 height 18
checkbox input "true"
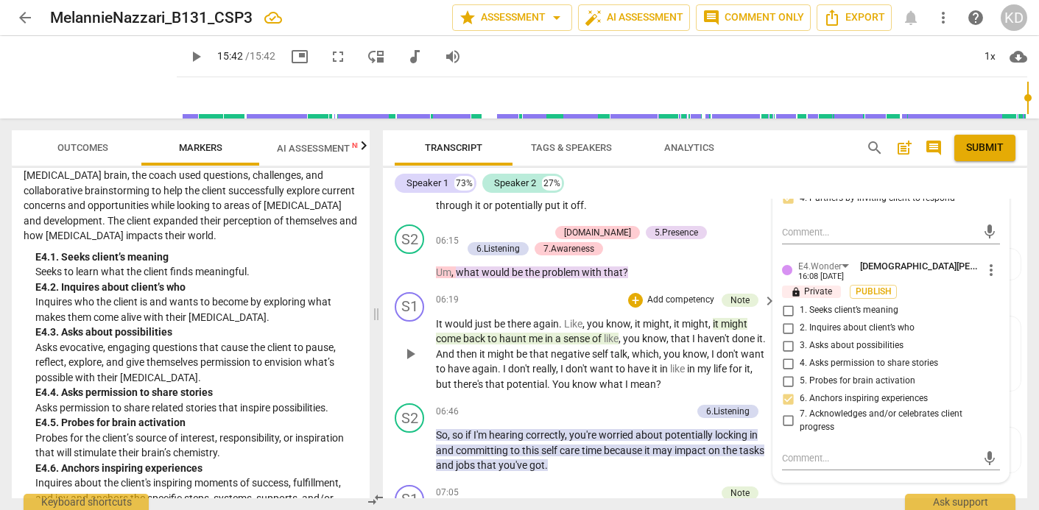
scroll to position [2023, 0]
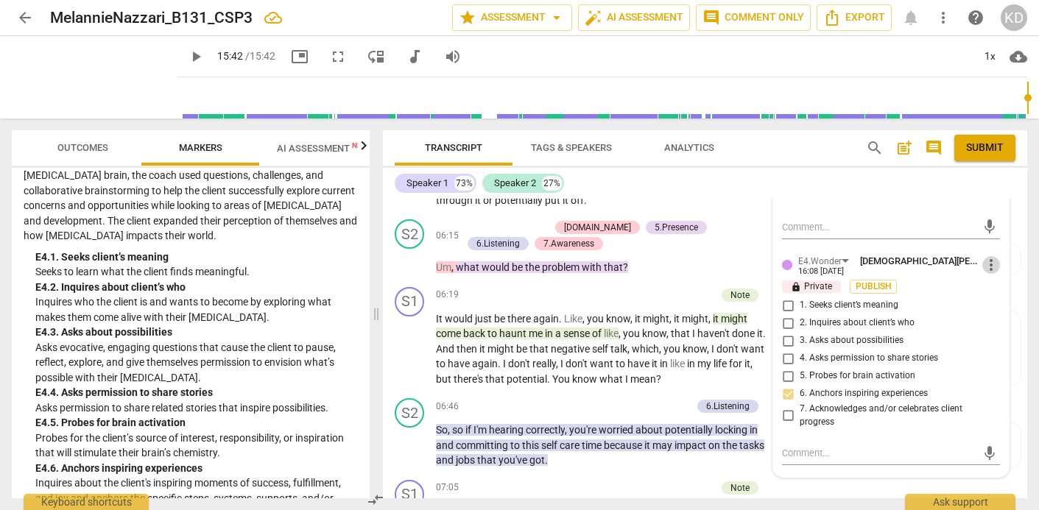
click at [990, 262] on span "more_vert" at bounding box center [991, 265] width 18 height 18
click at [1006, 283] on li "Delete" at bounding box center [1000, 288] width 51 height 28
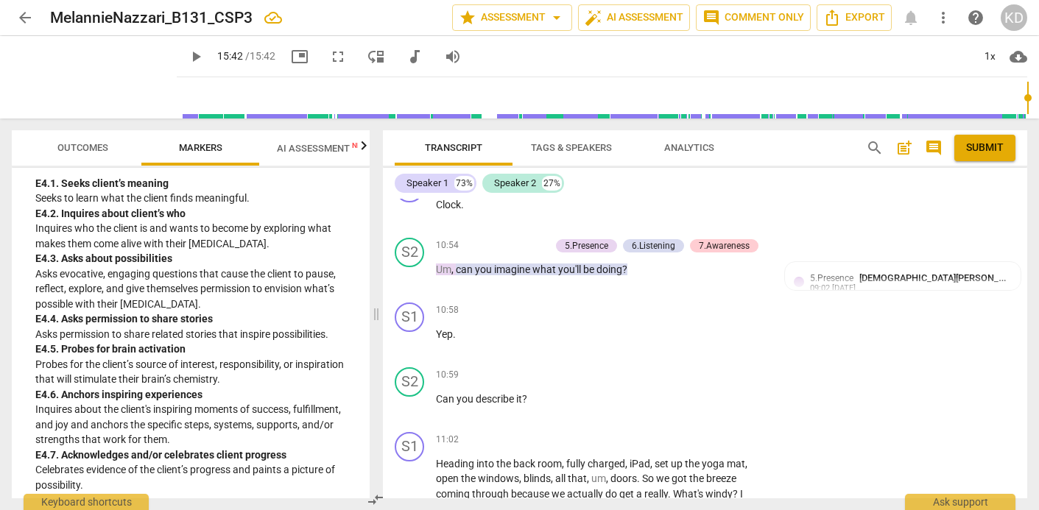
scroll to position [4207, 0]
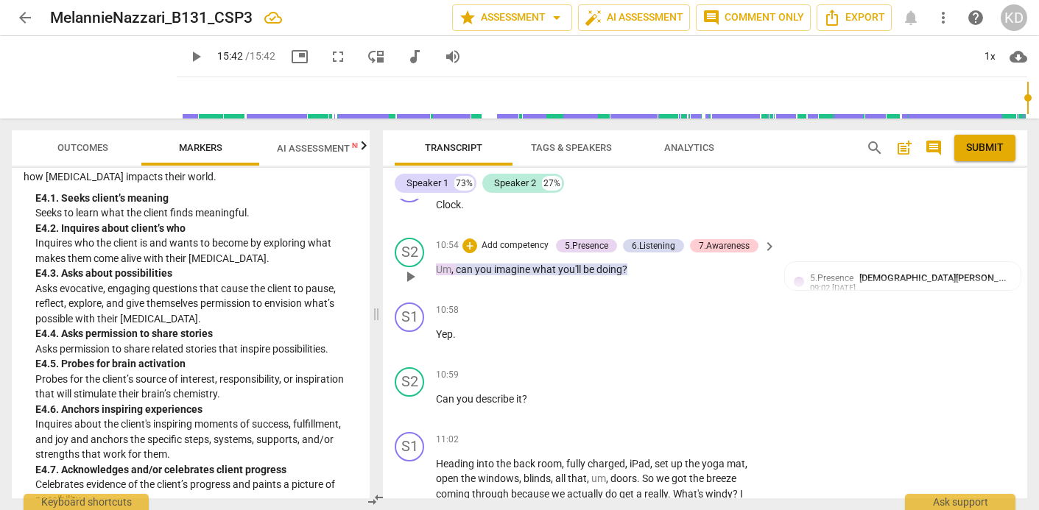
click at [495, 244] on p "Add competency" at bounding box center [515, 245] width 70 height 13
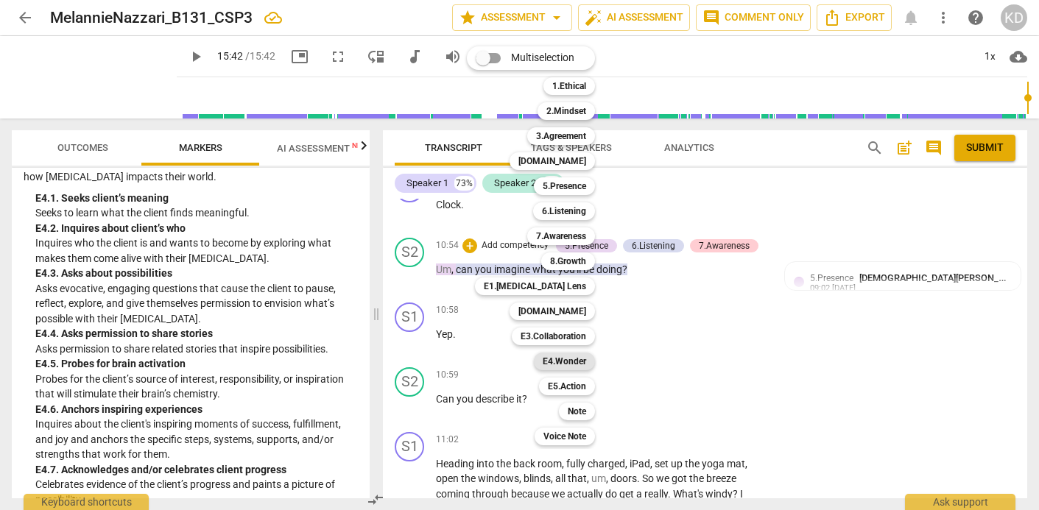
click at [573, 363] on b "E4.Wonder" at bounding box center [564, 362] width 43 height 18
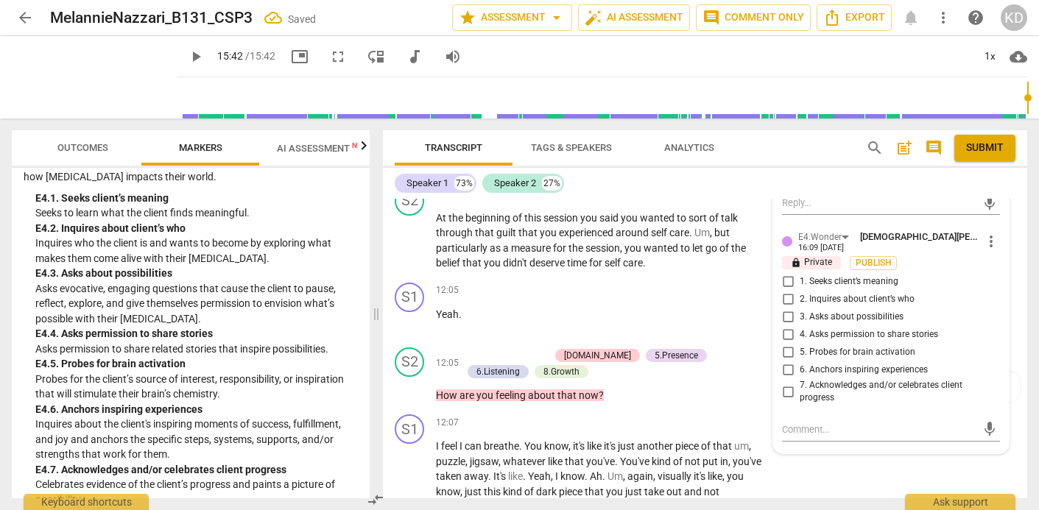
scroll to position [4326, 0]
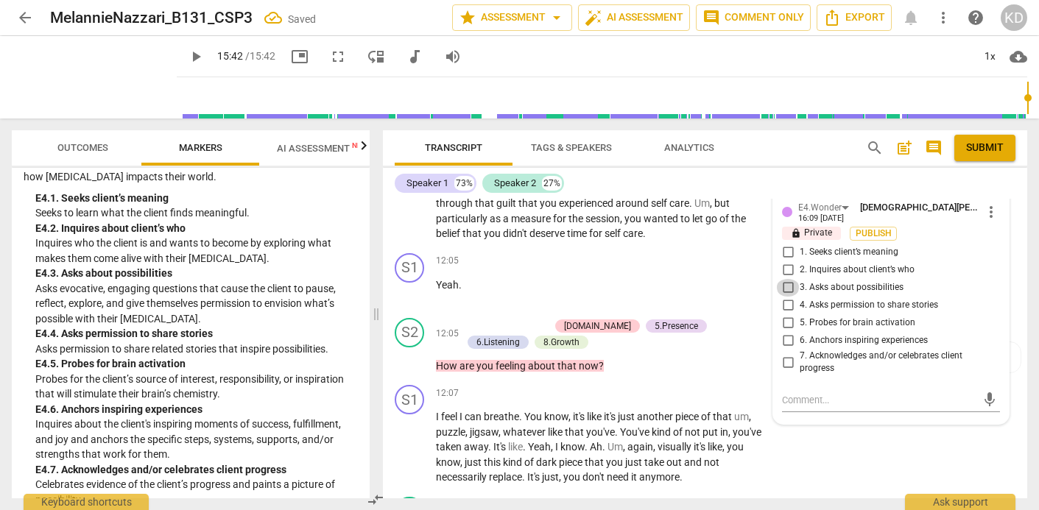
click at [787, 286] on input "3. Asks about possibilities" at bounding box center [788, 288] width 24 height 18
checkbox input "true"
click at [383, 375] on div "S2 play_arrow pause 12:05 + Add competency [DOMAIN_NAME] 5.Presence 6.Listening…" at bounding box center [705, 346] width 644 height 68
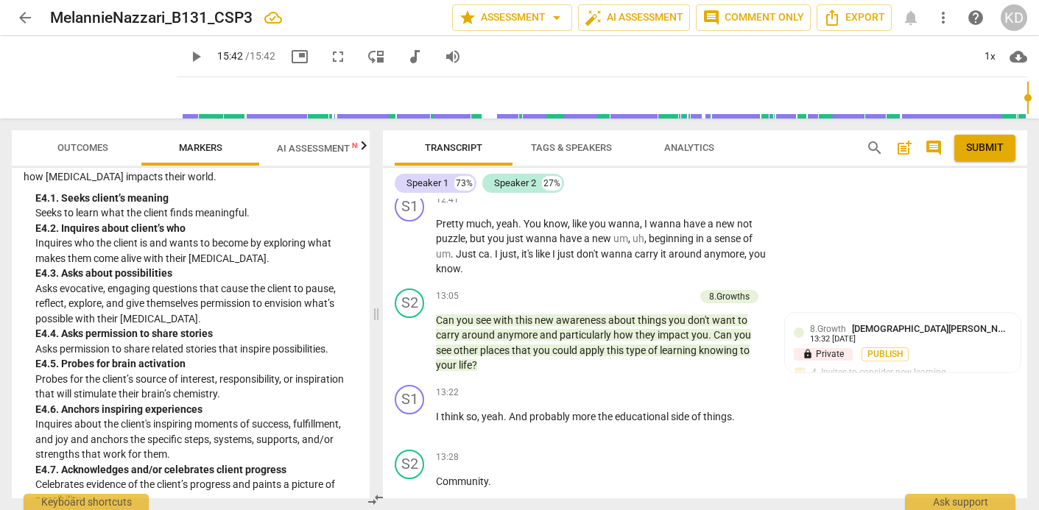
scroll to position [4696, 0]
click at [617, 293] on div "+" at bounding box center [614, 296] width 15 height 15
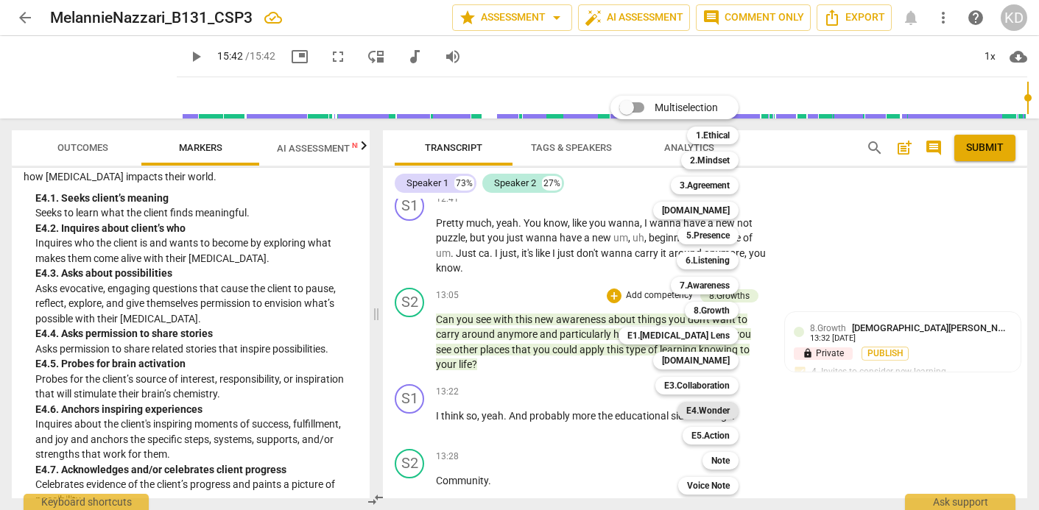
click at [709, 409] on b "E4.Wonder" at bounding box center [707, 411] width 43 height 18
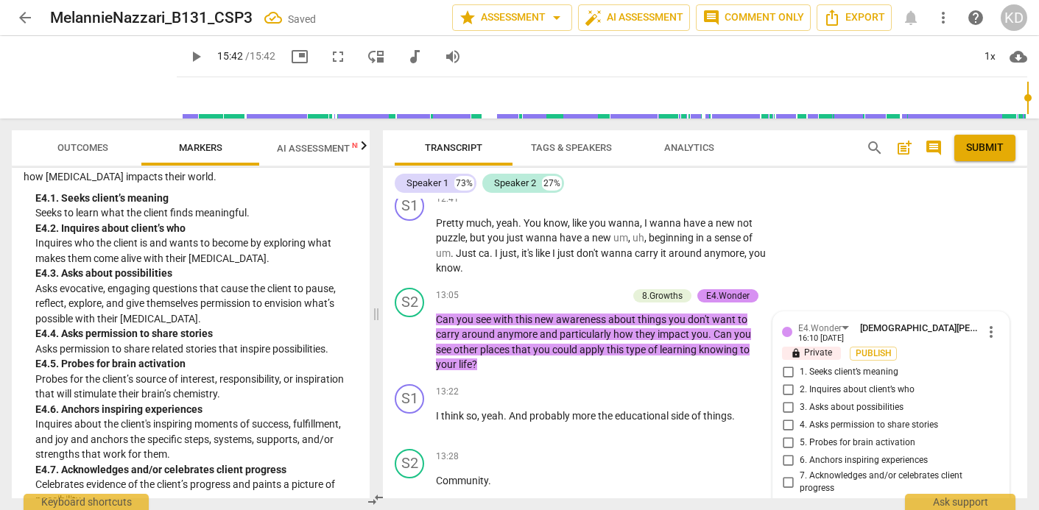
scroll to position [4868, 0]
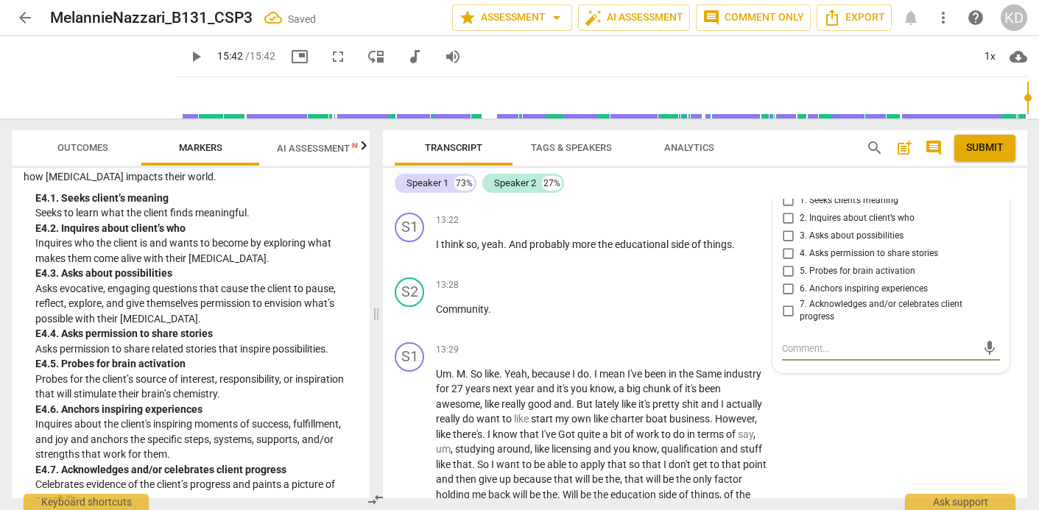
click at [786, 236] on input "3. Asks about possibilities" at bounding box center [788, 236] width 24 height 18
checkbox input "true"
click at [388, 395] on div "S1 play_arrow pause 13:29 + Add competency keyboard_arrow_right Um . M . So lik…" at bounding box center [705, 482] width 644 height 293
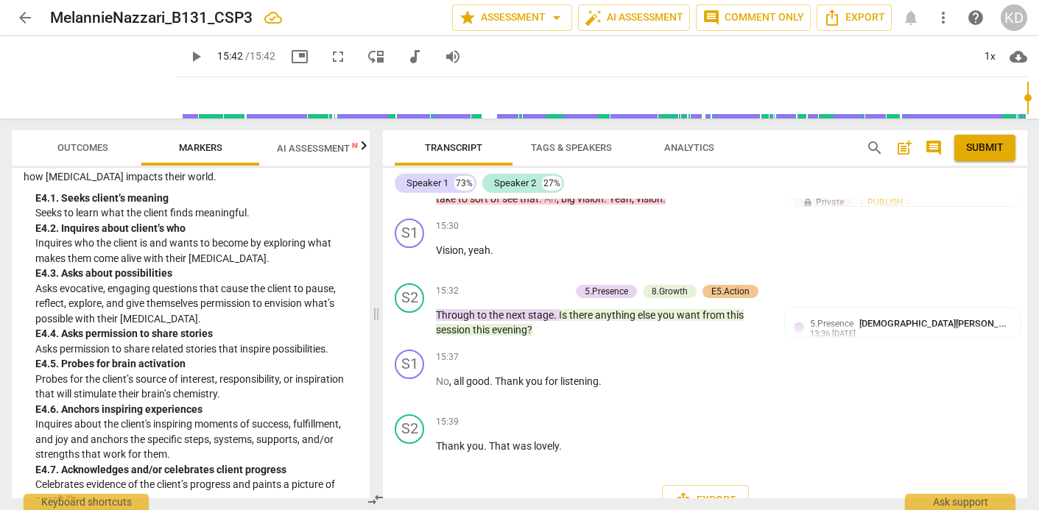
scroll to position [5409, 0]
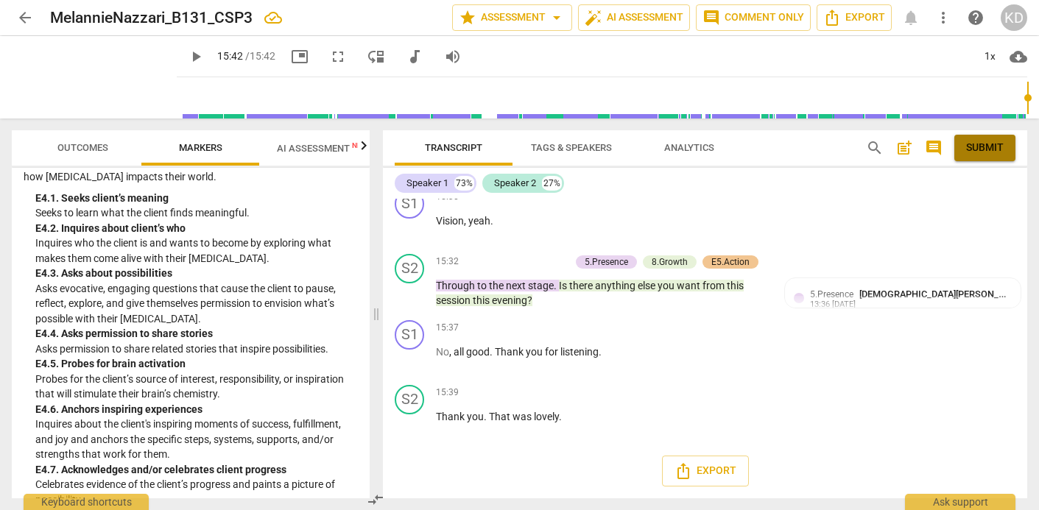
click at [992, 144] on span "Submit" at bounding box center [985, 148] width 38 height 15
click at [27, 21] on span "arrow_back" at bounding box center [25, 18] width 18 height 18
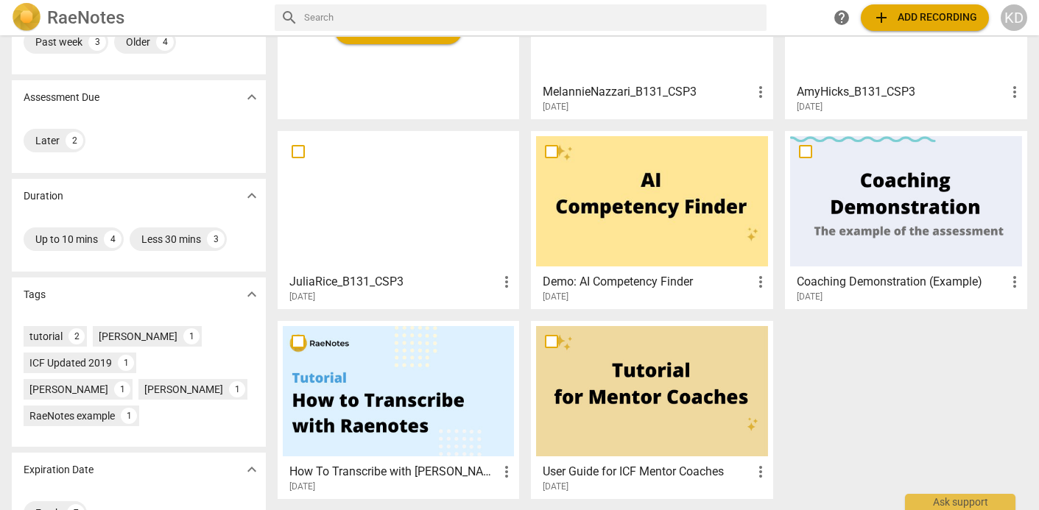
scroll to position [141, 0]
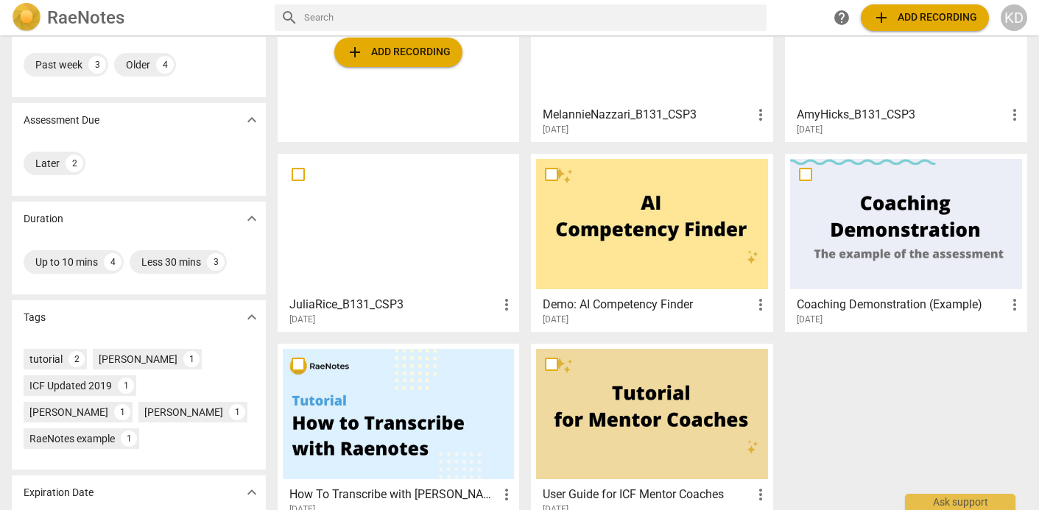
click at [624, 255] on div at bounding box center [652, 224] width 232 height 130
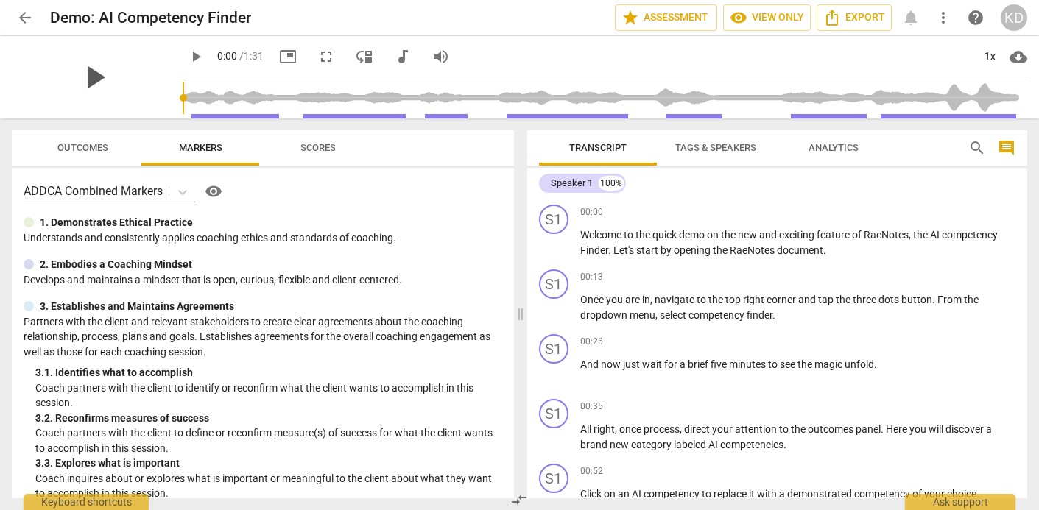
click at [99, 77] on span "play_arrow" at bounding box center [94, 77] width 38 height 38
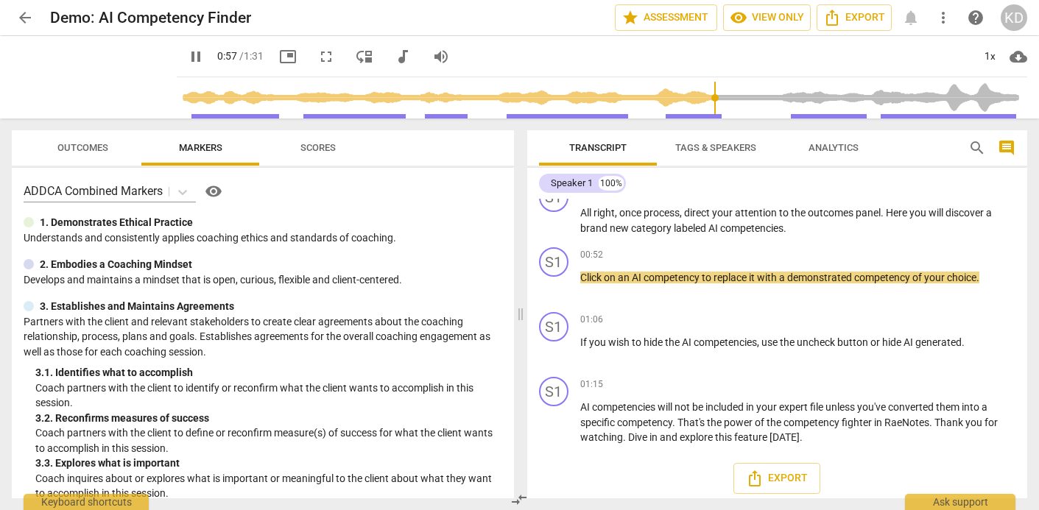
scroll to position [223, 0]
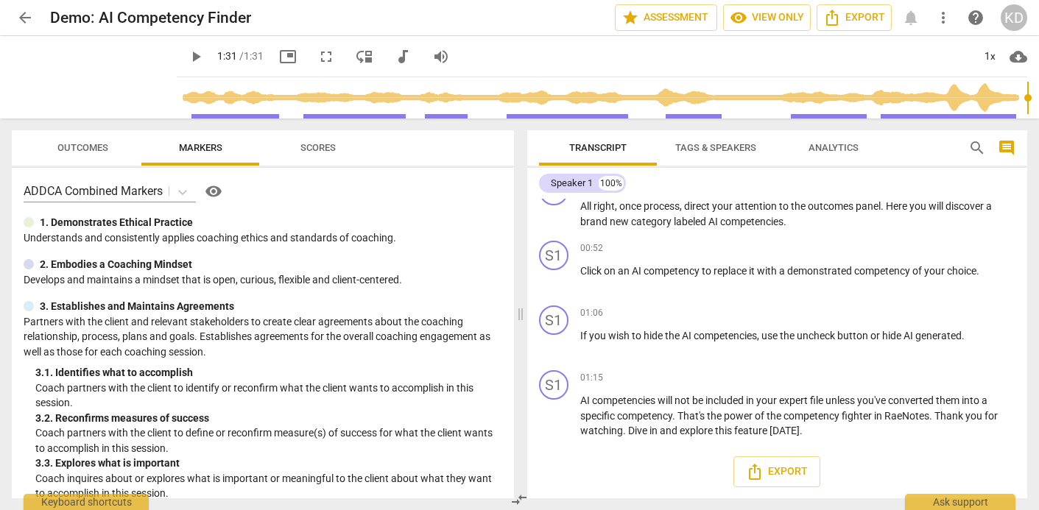
type input "91"
click at [22, 20] on span "arrow_back" at bounding box center [25, 18] width 18 height 18
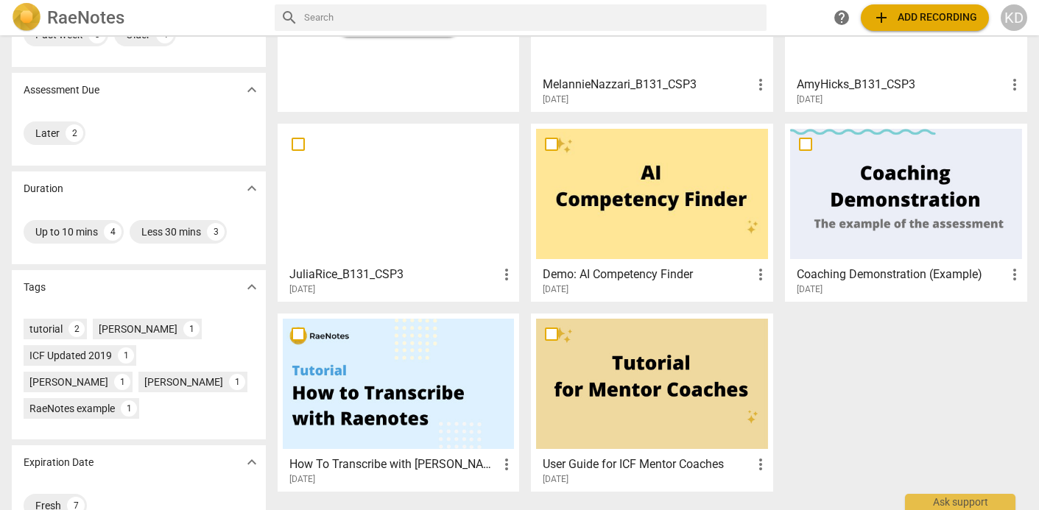
scroll to position [176, 0]
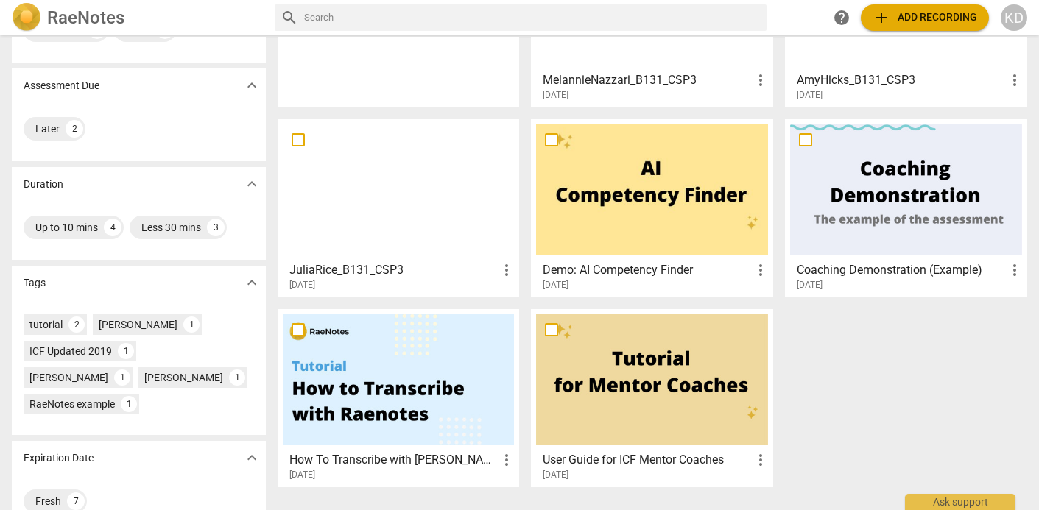
click at [894, 195] on div at bounding box center [906, 189] width 232 height 130
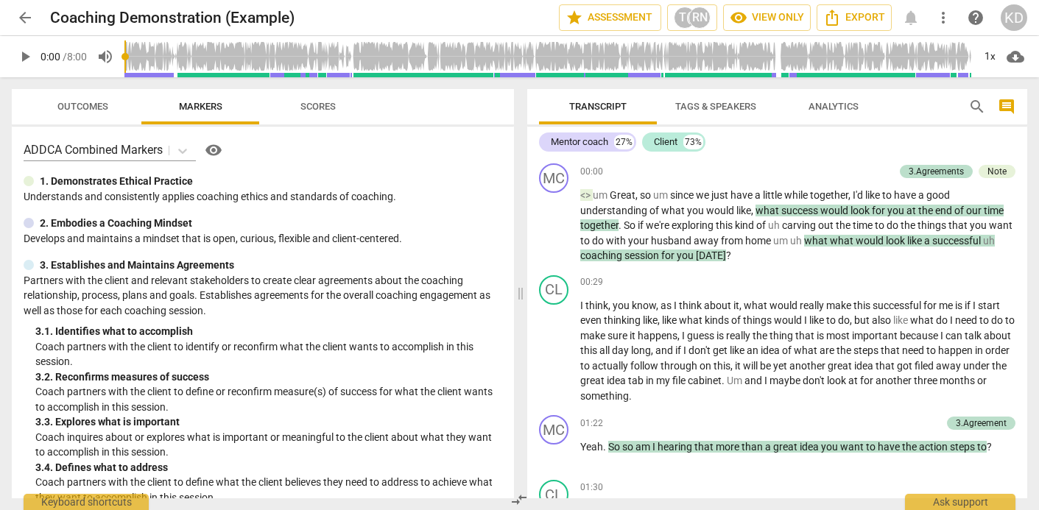
click at [27, 57] on span "play_arrow" at bounding box center [25, 57] width 18 height 18
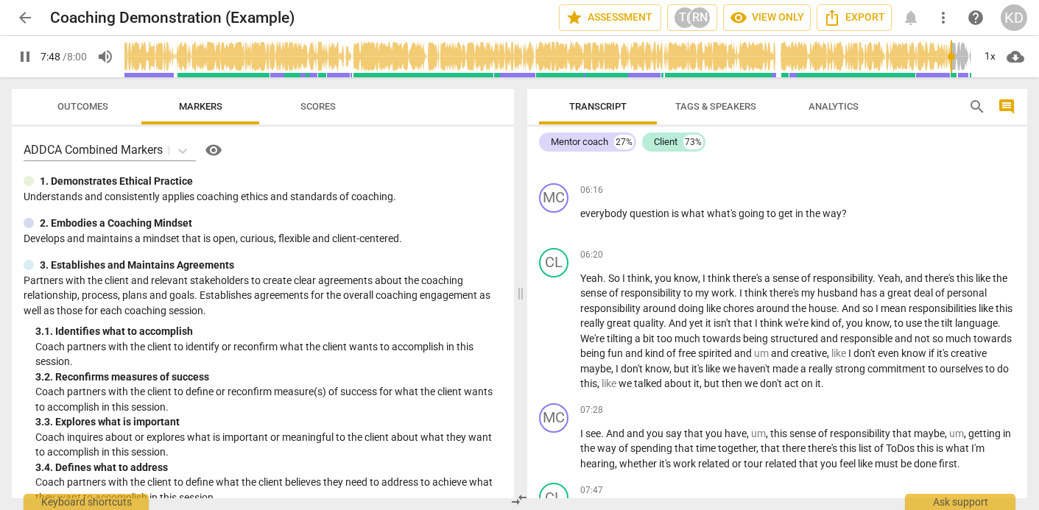
scroll to position [2126, 0]
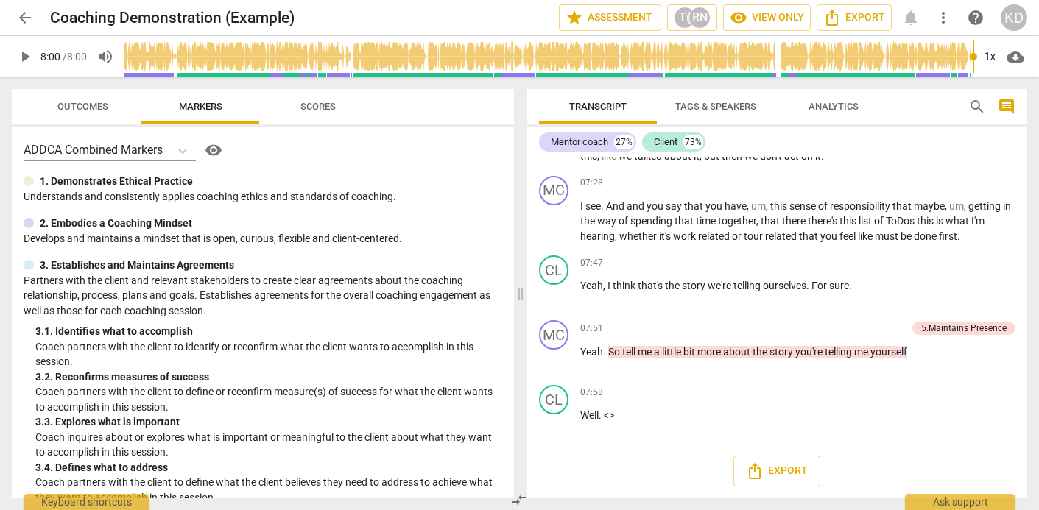
type input "480"
click at [23, 15] on span "arrow_back" at bounding box center [25, 18] width 18 height 18
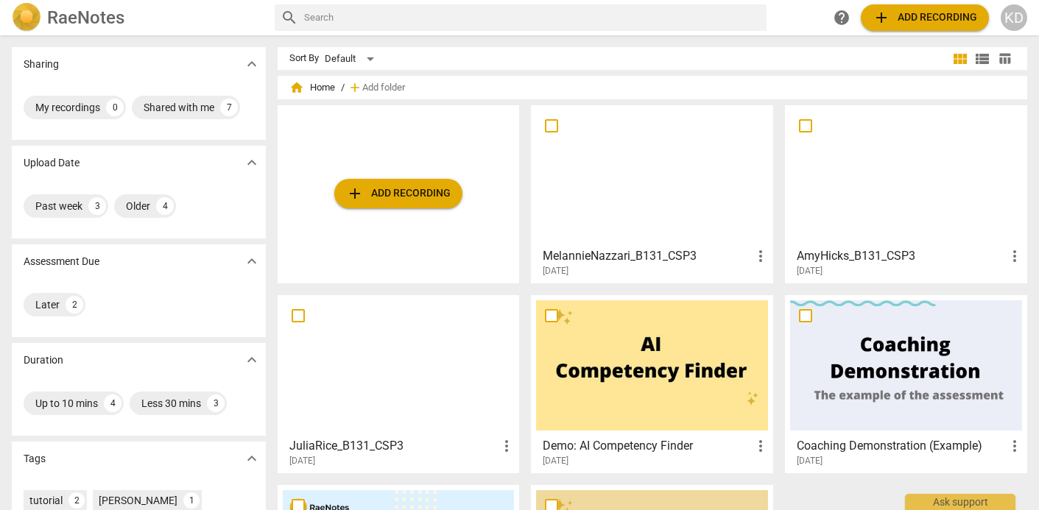
click at [911, 182] on div at bounding box center [906, 175] width 232 height 130
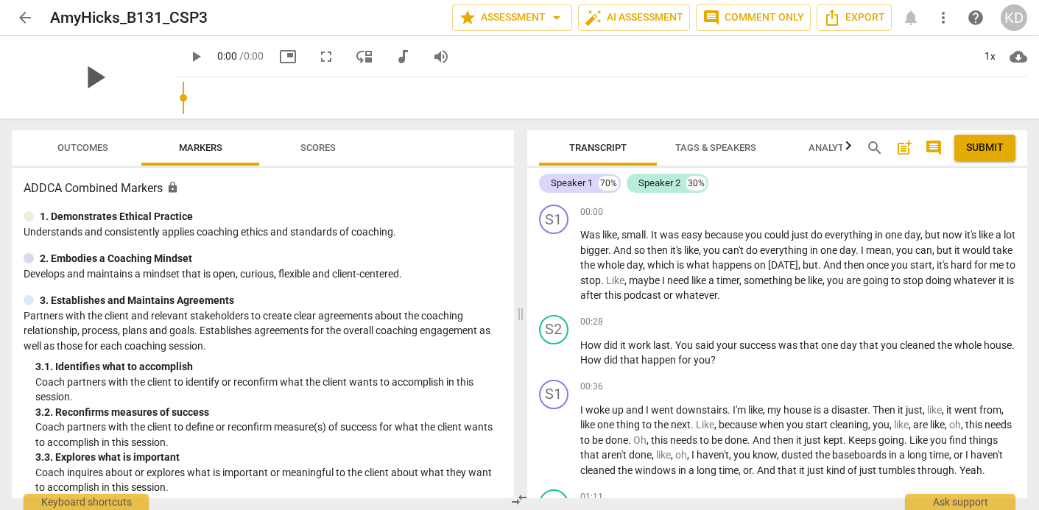
click at [126, 80] on div "play_arrow" at bounding box center [94, 77] width 165 height 82
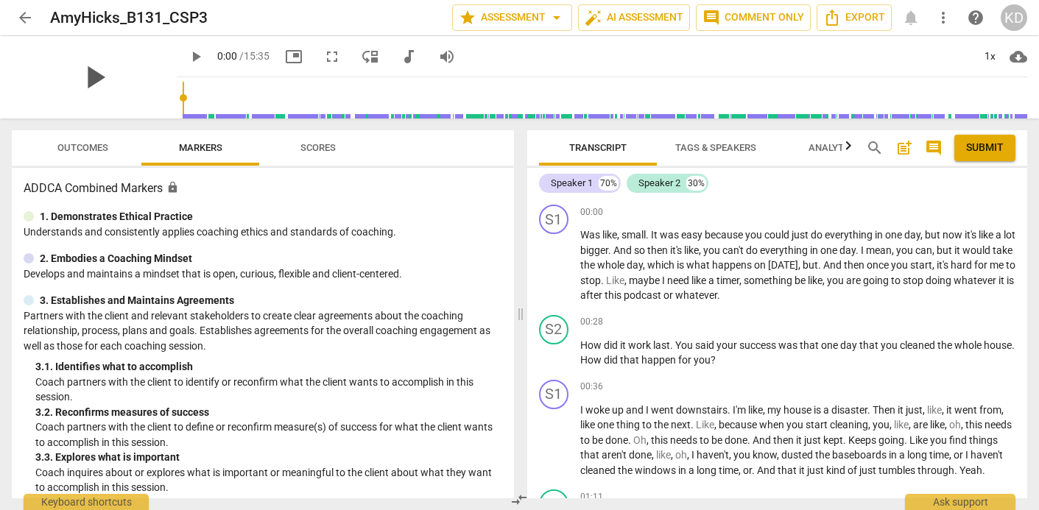
click at [85, 76] on span "play_arrow" at bounding box center [94, 77] width 38 height 38
click at [187, 64] on span "play_arrow" at bounding box center [196, 57] width 18 height 18
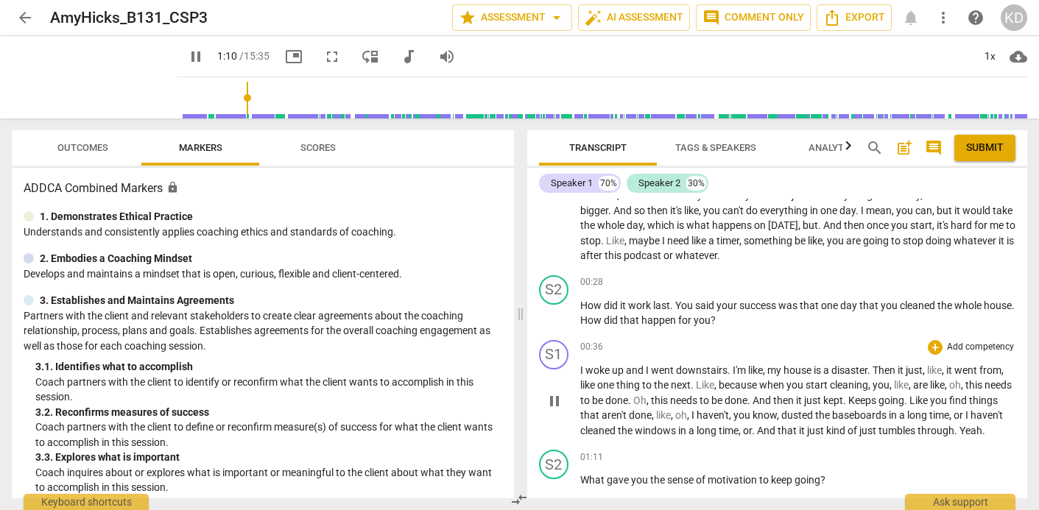
scroll to position [41, 0]
click at [554, 409] on span "pause" at bounding box center [555, 400] width 18 height 18
type input "72"
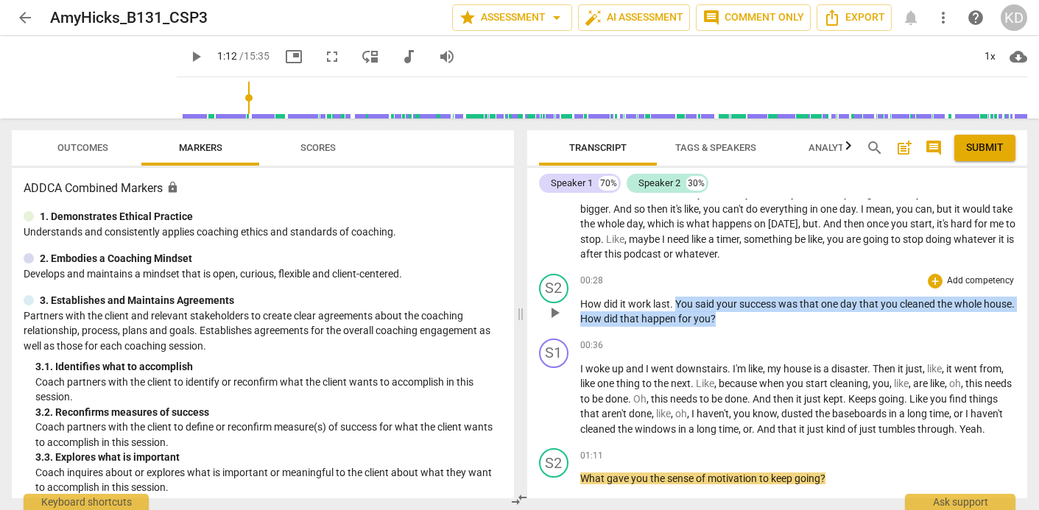
drag, startPoint x: 676, startPoint y: 304, endPoint x: 749, endPoint y: 320, distance: 74.7
click at [749, 320] on p "How did it work last . You said your success was that one day that you cleaned …" at bounding box center [798, 312] width 436 height 30
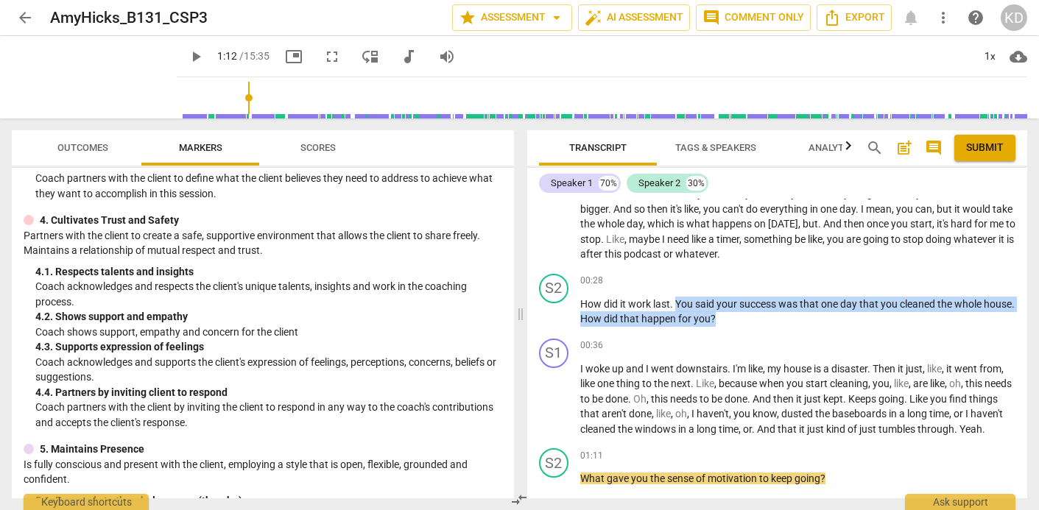
scroll to position [348, 0]
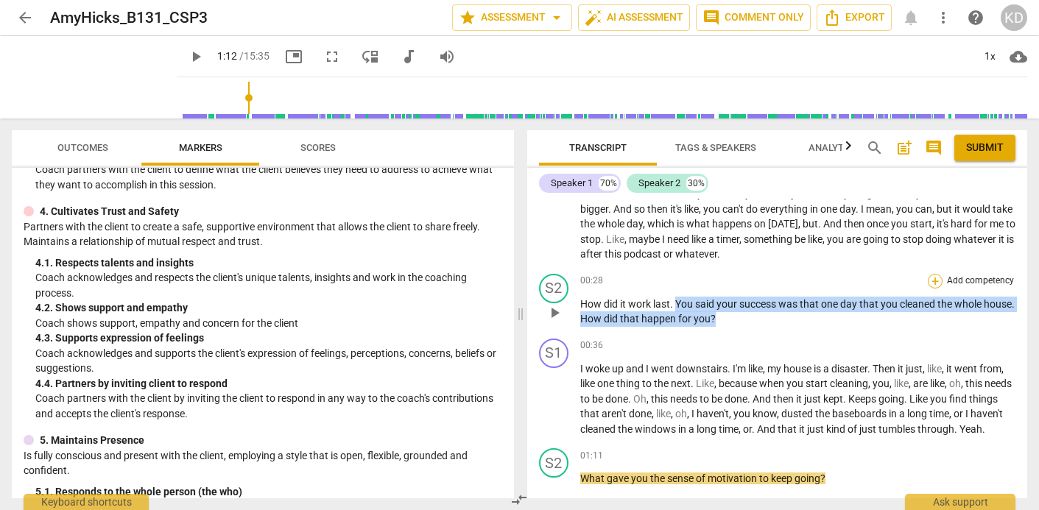
click at [936, 280] on div "+" at bounding box center [935, 281] width 15 height 15
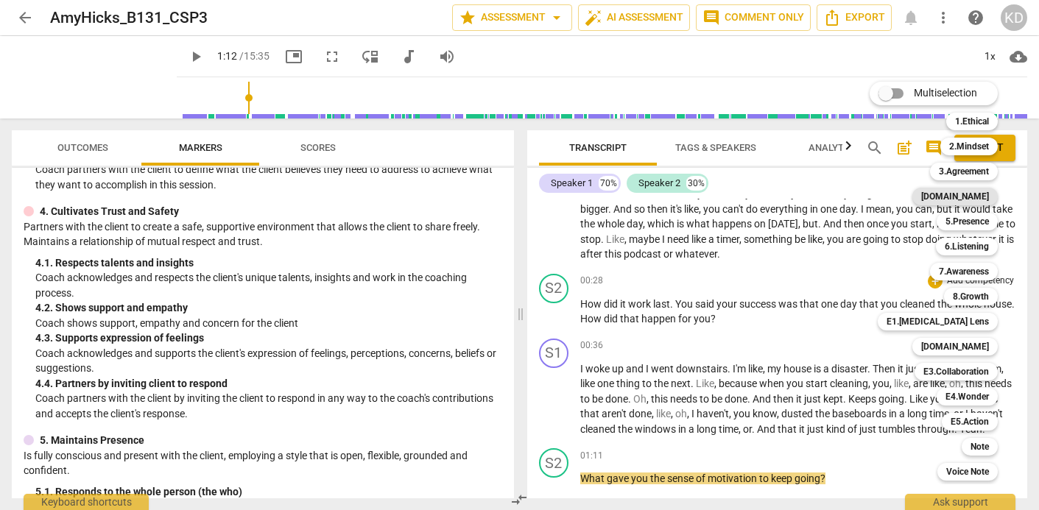
click at [972, 193] on b "[DOMAIN_NAME]" at bounding box center [955, 197] width 68 height 18
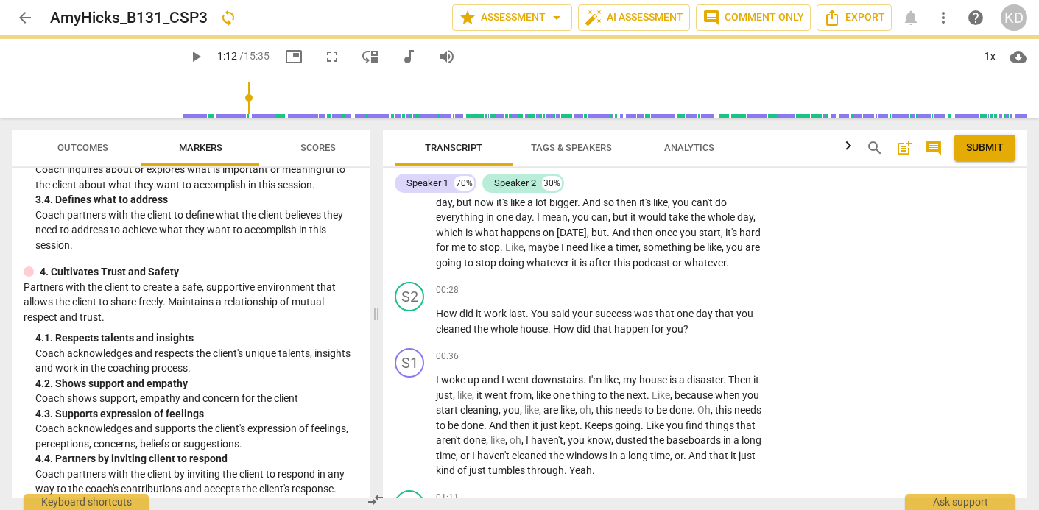
scroll to position [393, 0]
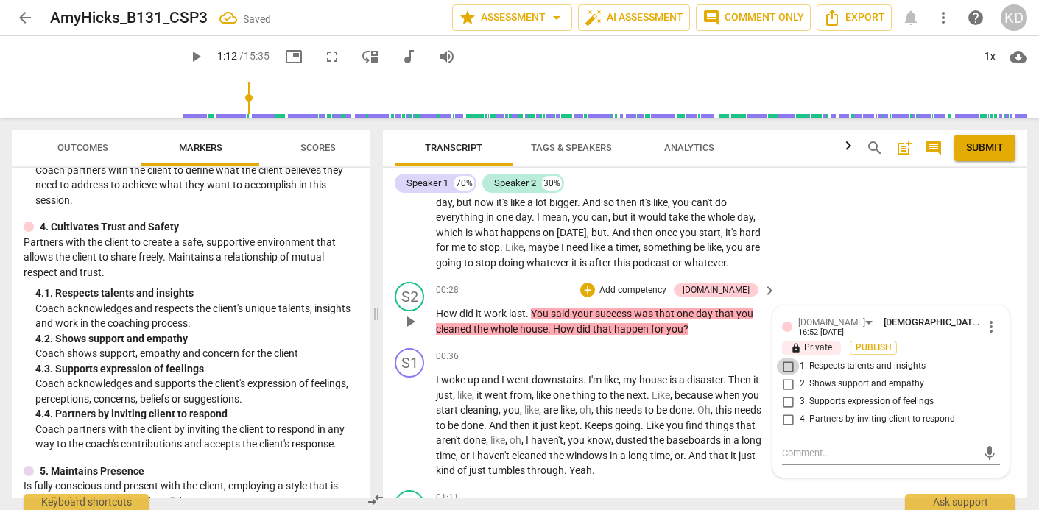
click at [785, 361] on input "1. Respects talents and insights" at bounding box center [788, 367] width 24 height 18
checkbox input "true"
click at [786, 412] on input "4. Partners by inviting client to respond" at bounding box center [788, 420] width 24 height 18
checkbox input "true"
click at [389, 354] on div "S1 play_arrow pause 00:36 + Add competency keyboard_arrow_right I woke up and I…" at bounding box center [705, 413] width 644 height 142
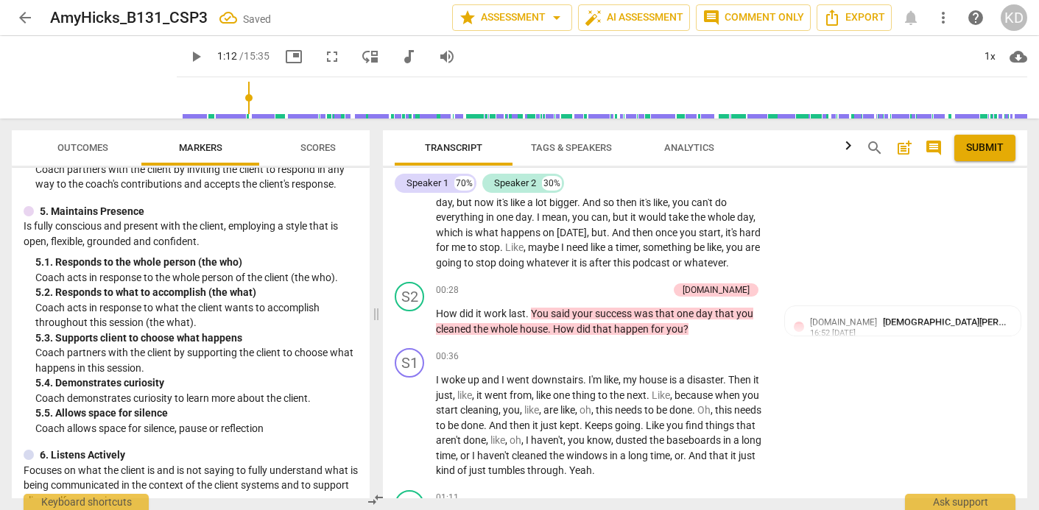
scroll to position [654, 0]
click at [595, 286] on div "+" at bounding box center [587, 290] width 15 height 15
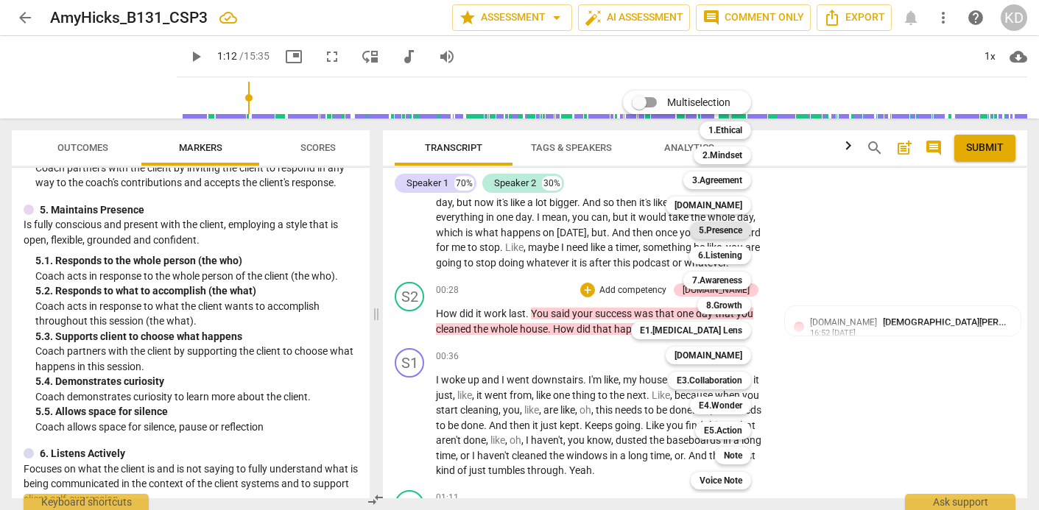
click at [729, 232] on b "5.Presence" at bounding box center [720, 231] width 43 height 18
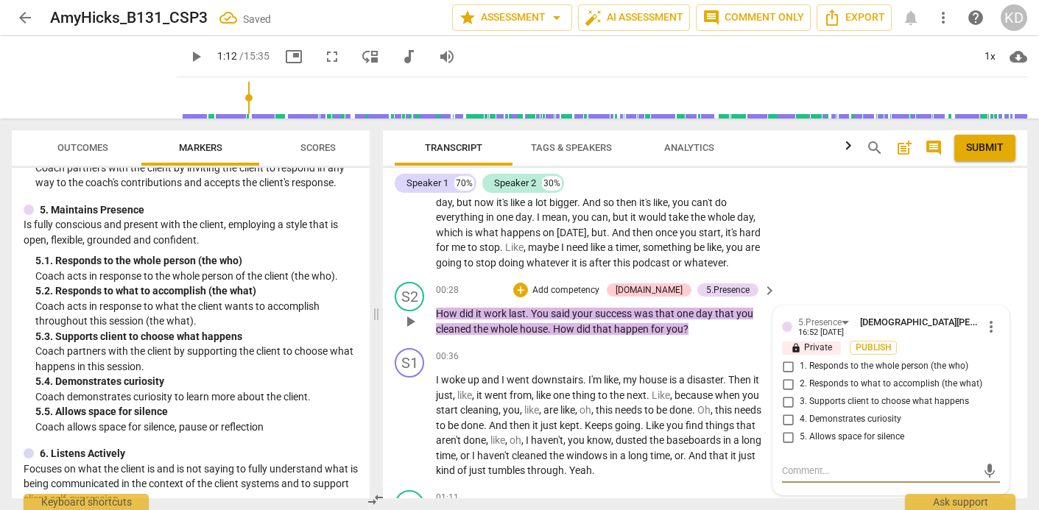
click at [786, 418] on input "4. Demonstrates curiosity" at bounding box center [788, 420] width 24 height 18
checkbox input "true"
click at [788, 384] on input "2. Responds to what to accomplish (the what)" at bounding box center [788, 384] width 24 height 18
checkbox input "true"
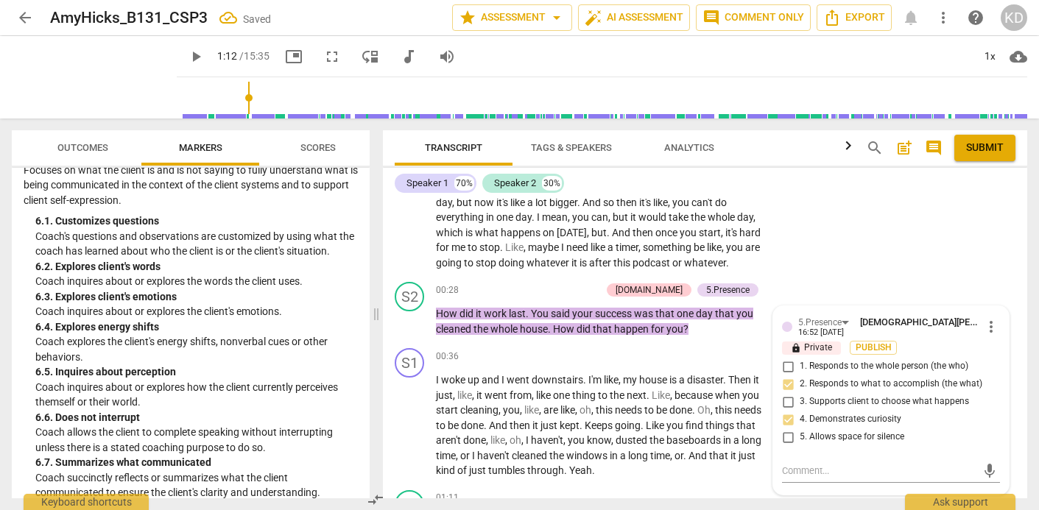
scroll to position [955, 0]
click at [593, 292] on p "Add competency" at bounding box center [566, 290] width 70 height 13
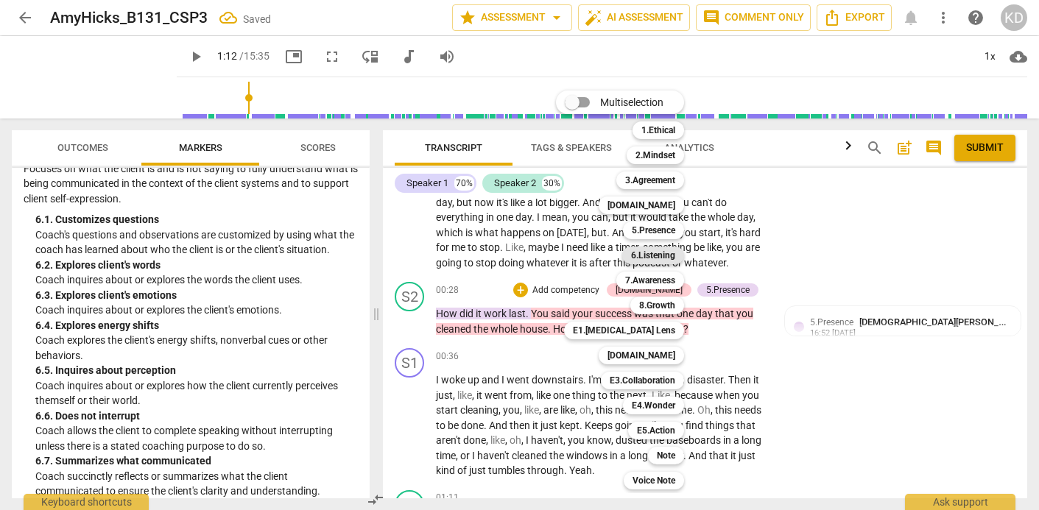
click at [656, 257] on b "6.Listening" at bounding box center [653, 256] width 44 height 18
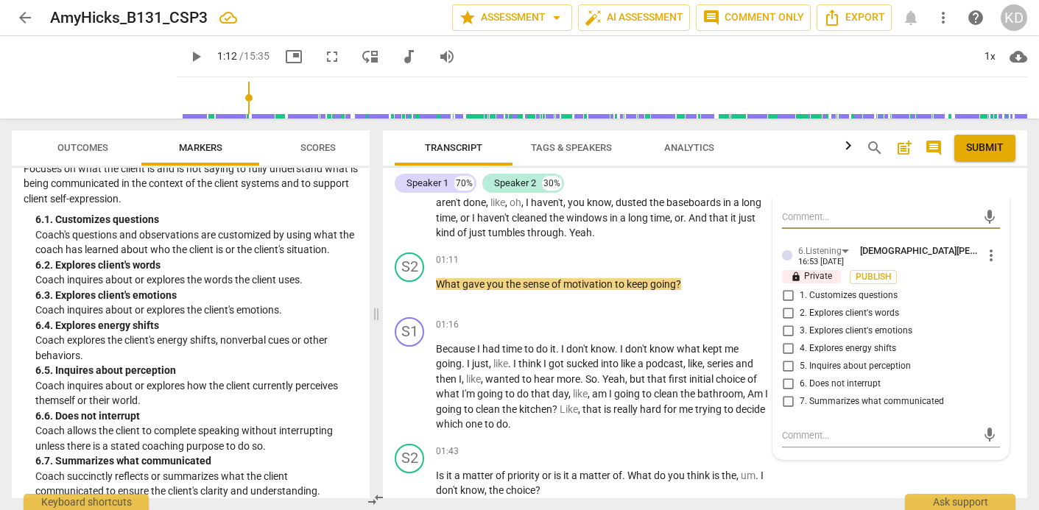
scroll to position [303, 0]
click at [786, 297] on input "1. Customizes questions" at bounding box center [788, 297] width 24 height 18
checkbox input "true"
click at [787, 365] on input "5. Inquires about perception" at bounding box center [788, 368] width 24 height 18
checkbox input "true"
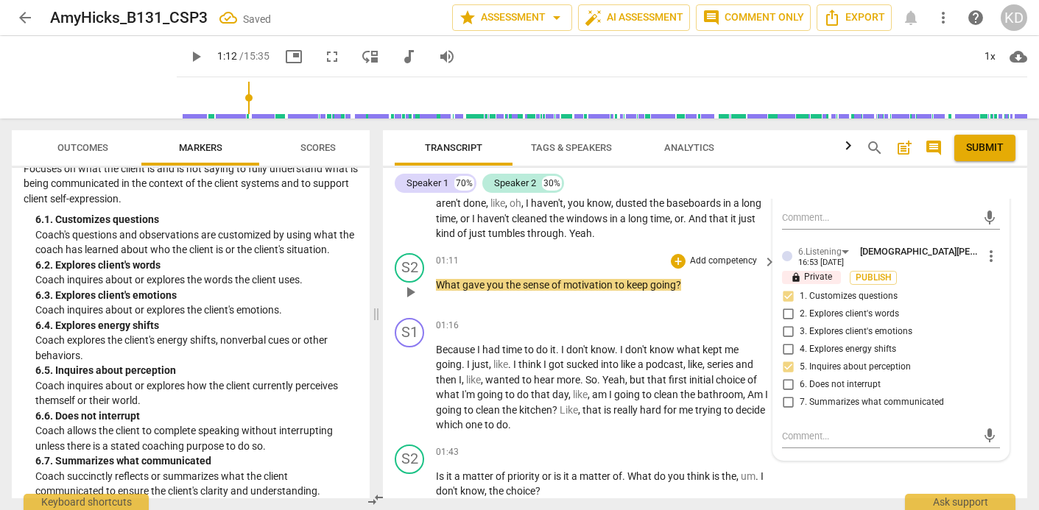
click at [387, 292] on div "S2 play_arrow pause 01:11 + Add competency keyboard_arrow_right What gave you t…" at bounding box center [705, 279] width 644 height 65
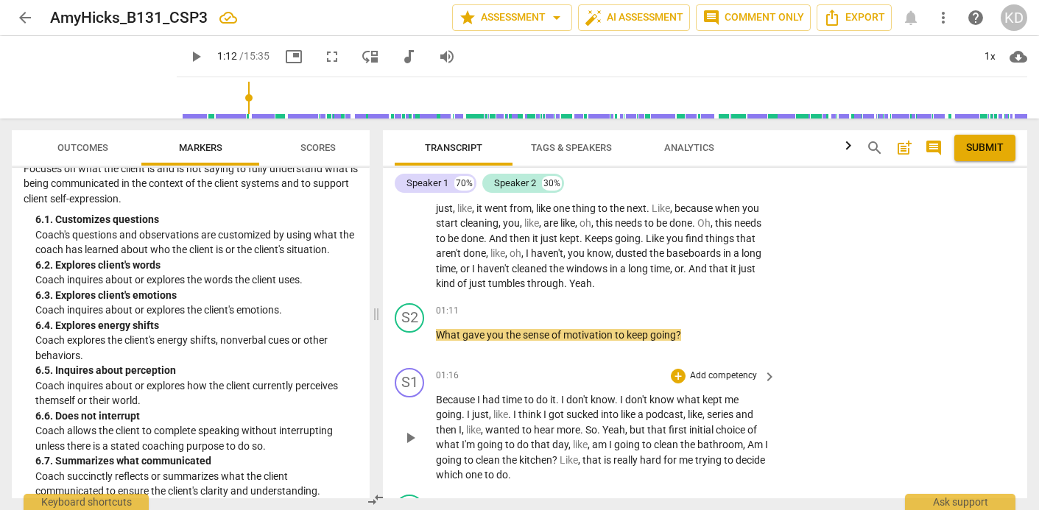
scroll to position [239, 0]
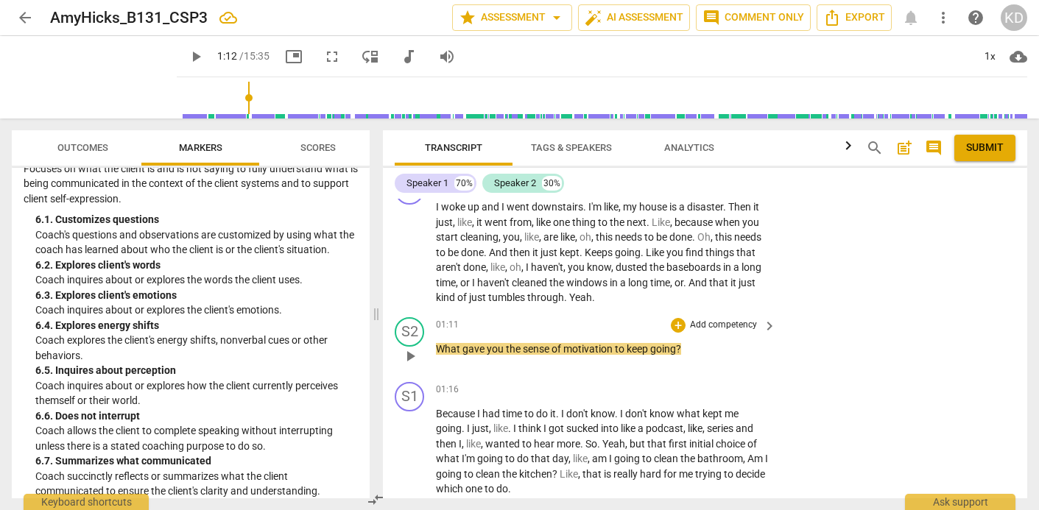
click at [717, 319] on p "Add competency" at bounding box center [723, 325] width 70 height 13
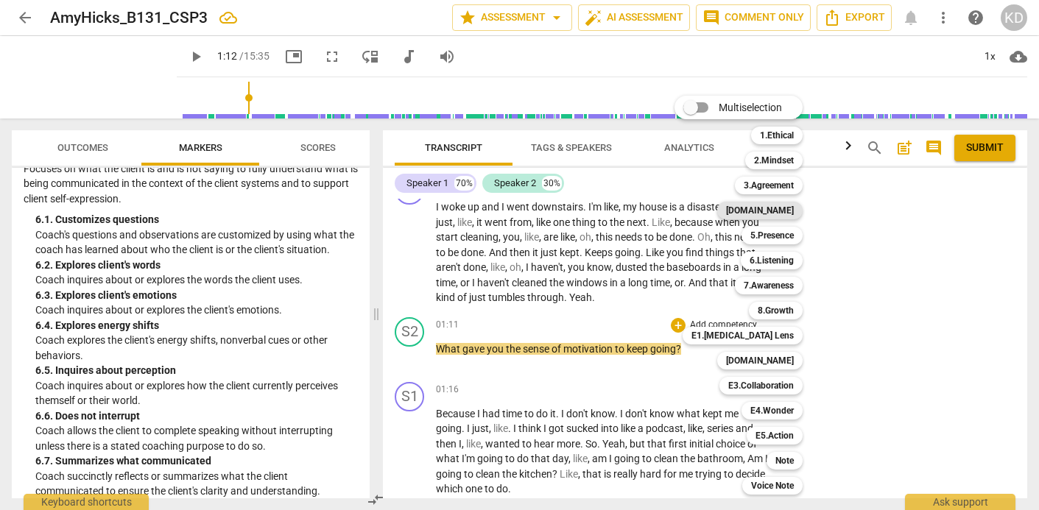
click at [788, 211] on b "[DOMAIN_NAME]" at bounding box center [760, 211] width 68 height 18
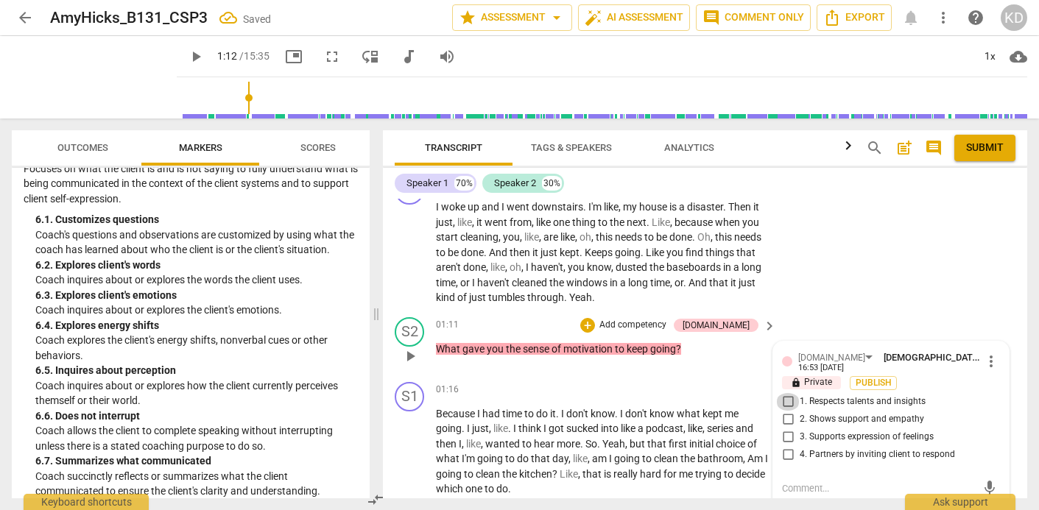
click at [787, 393] on input "1. Respects talents and insights" at bounding box center [788, 402] width 24 height 18
checkbox input "true"
click at [786, 446] on input "4. Partners by inviting client to respond" at bounding box center [788, 455] width 24 height 18
checkbox input "true"
click at [663, 319] on p "Add competency" at bounding box center [633, 325] width 70 height 13
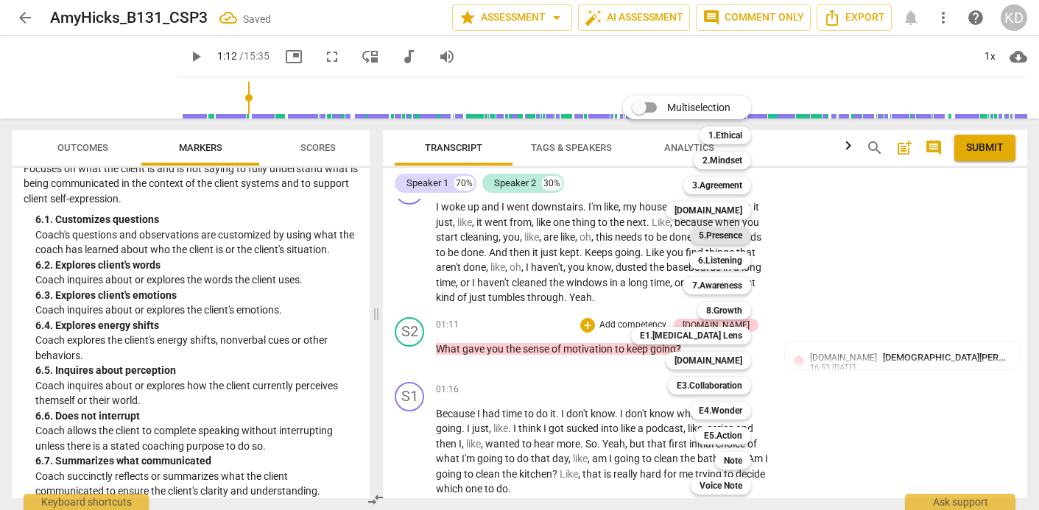
click at [726, 235] on b "5.Presence" at bounding box center [720, 236] width 43 height 18
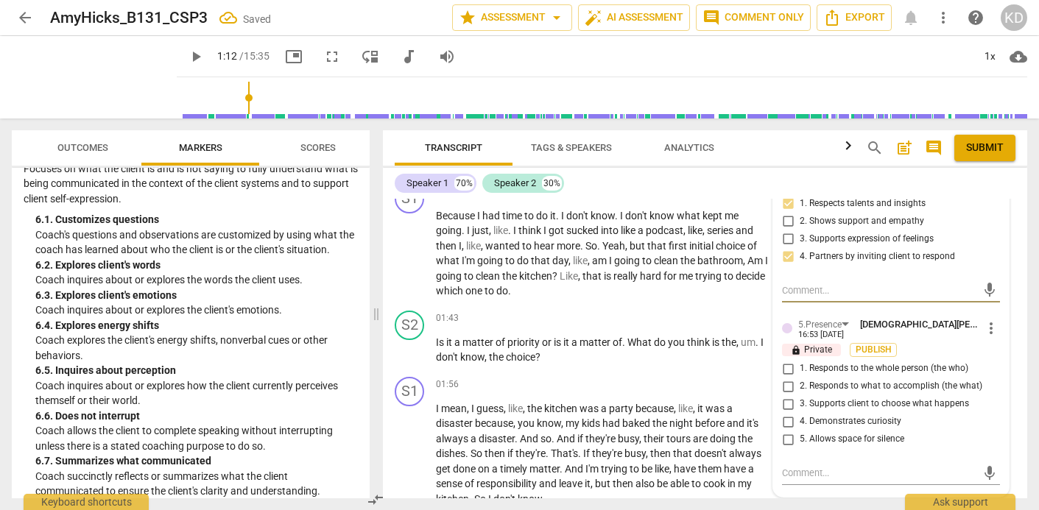
scroll to position [428, 0]
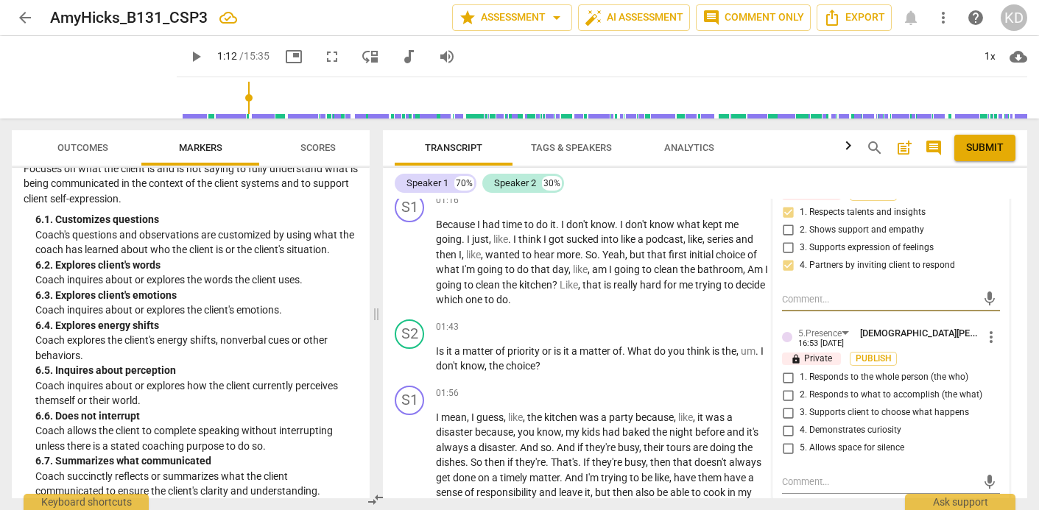
click at [784, 422] on input "4. Demonstrates curiosity" at bounding box center [788, 431] width 24 height 18
checkbox input "true"
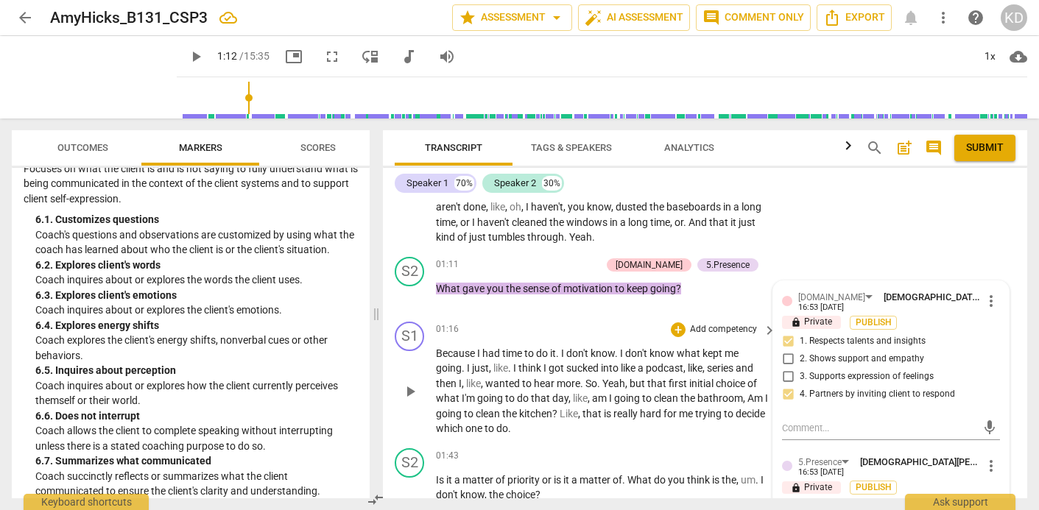
scroll to position [280, 0]
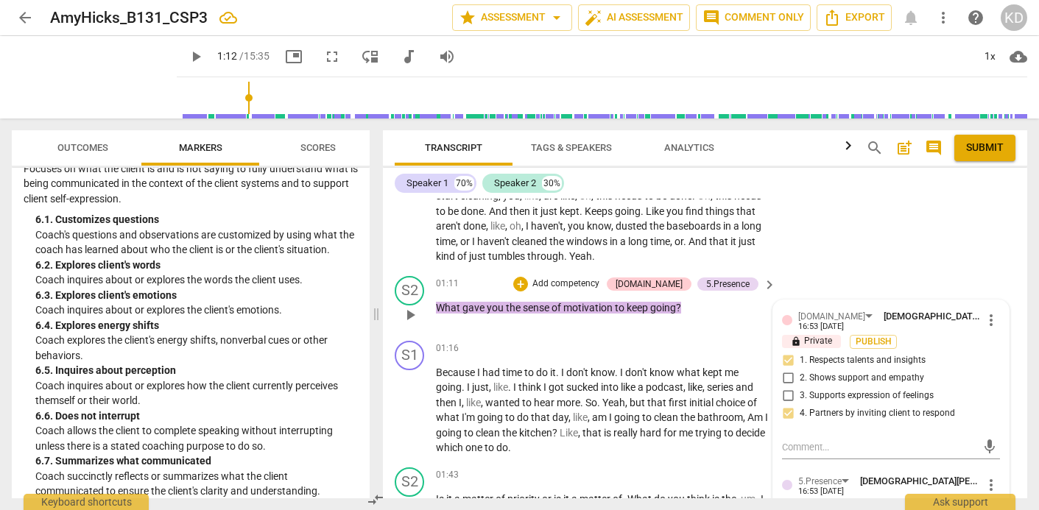
click at [577, 278] on p "Add competency" at bounding box center [566, 284] width 70 height 13
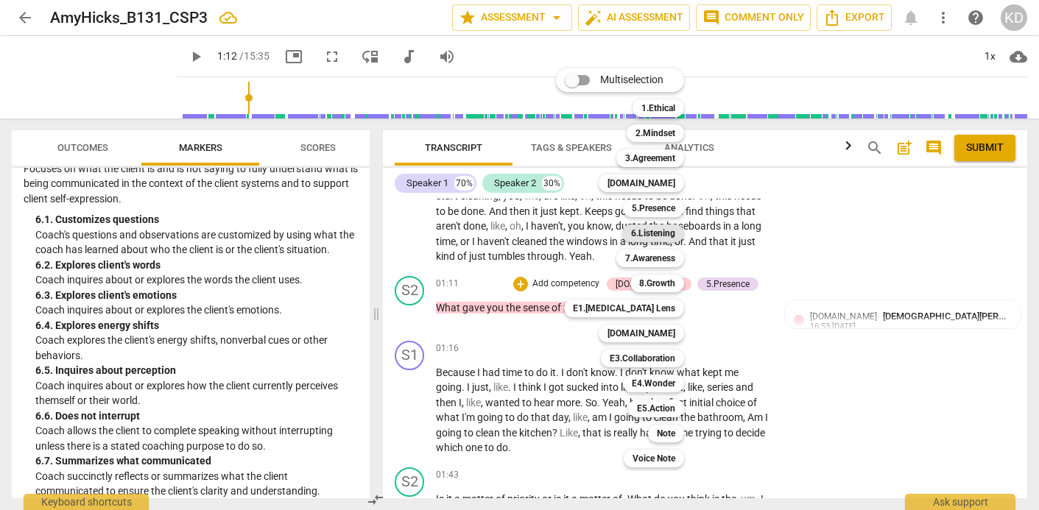
click at [664, 236] on b "6.Listening" at bounding box center [653, 234] width 44 height 18
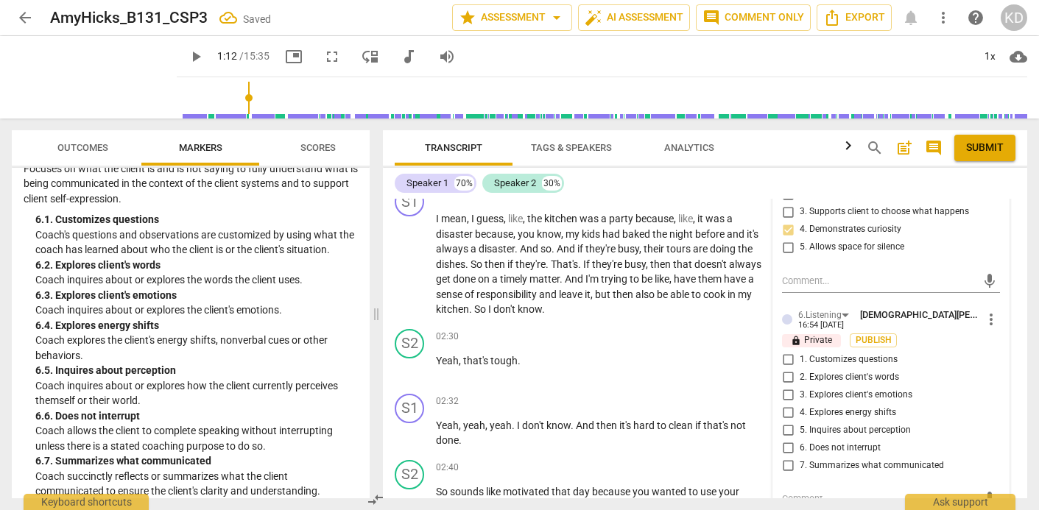
scroll to position [633, 0]
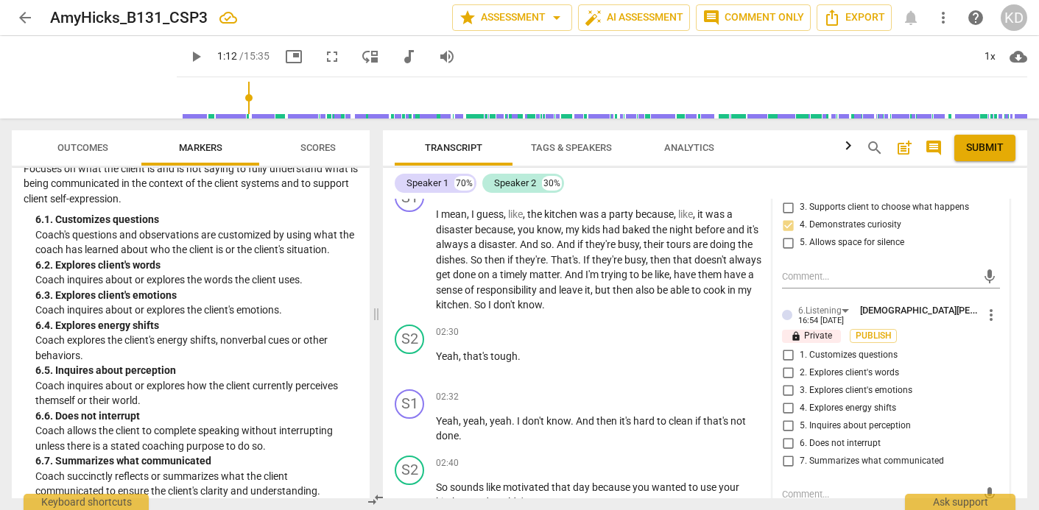
click at [786, 346] on input "1. Customizes questions" at bounding box center [788, 355] width 24 height 18
checkbox input "true"
click at [785, 417] on input "5. Inquires about perception" at bounding box center [788, 426] width 24 height 18
checkbox input "true"
click at [388, 283] on div "S1 play_arrow pause 01:56 + Add competency keyboard_arrow_right I mean , I gues…" at bounding box center [705, 248] width 644 height 142
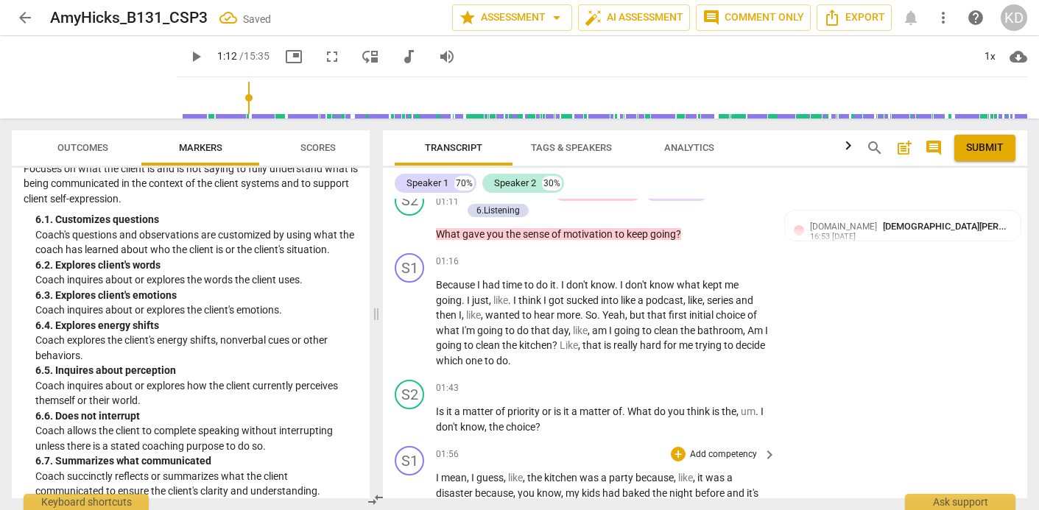
scroll to position [370, 0]
click at [409, 314] on span "play_arrow" at bounding box center [410, 323] width 18 height 18
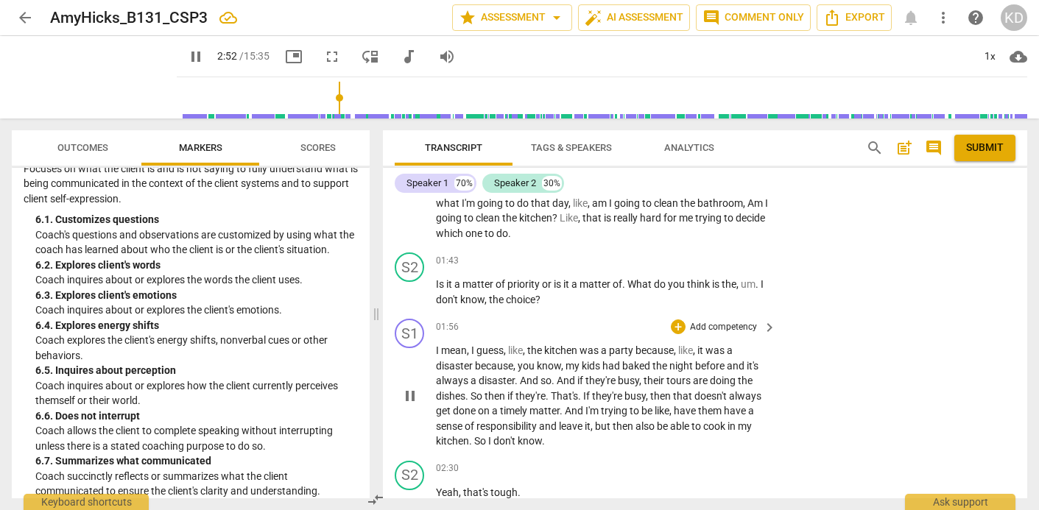
scroll to position [484, 0]
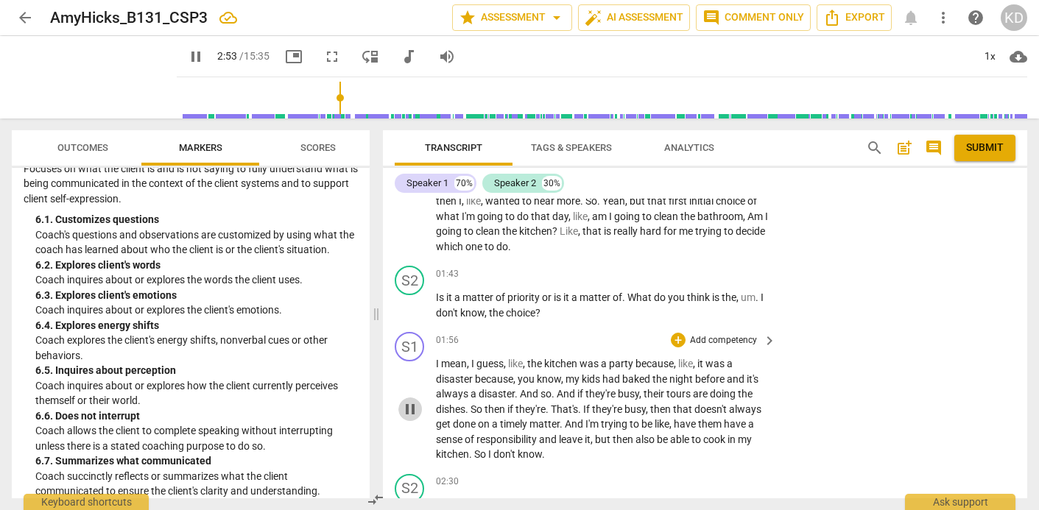
click at [411, 400] on span "pause" at bounding box center [410, 409] width 18 height 18
type input "174"
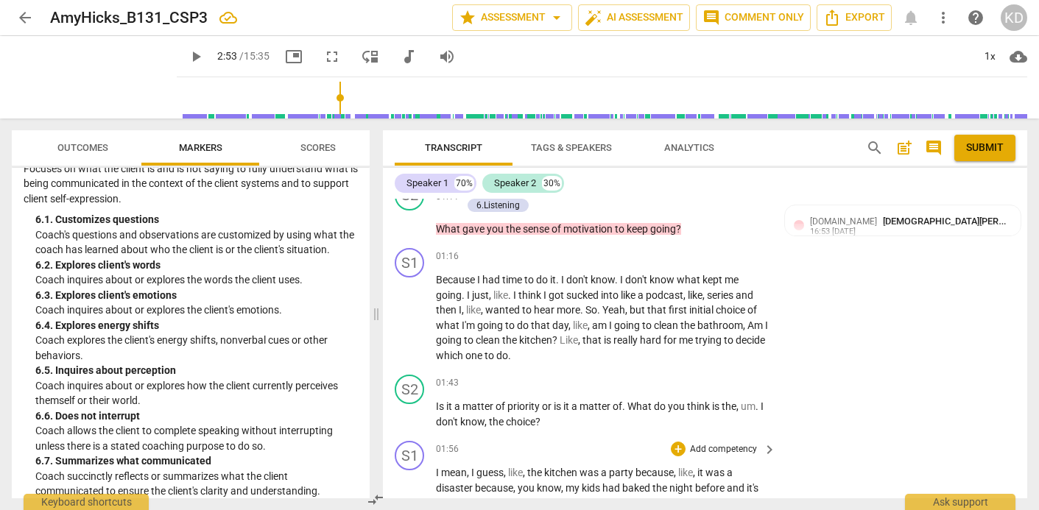
scroll to position [365, 0]
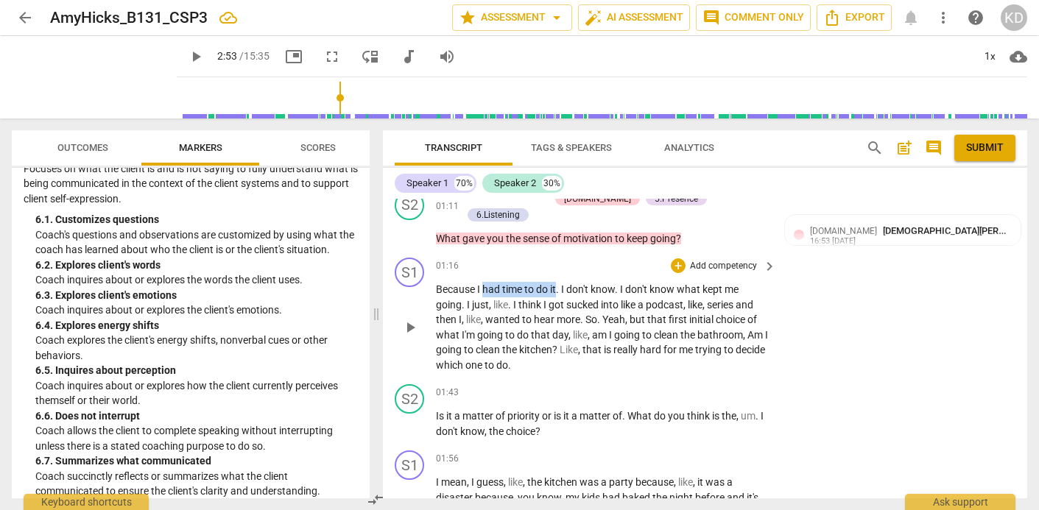
drag, startPoint x: 484, startPoint y: 270, endPoint x: 557, endPoint y: 274, distance: 73.0
click at [557, 282] on p "Because I had time to do it . I don't know . I don't know what kept me going . …" at bounding box center [602, 327] width 333 height 91
click at [696, 260] on p "Add competency" at bounding box center [723, 266] width 70 height 13
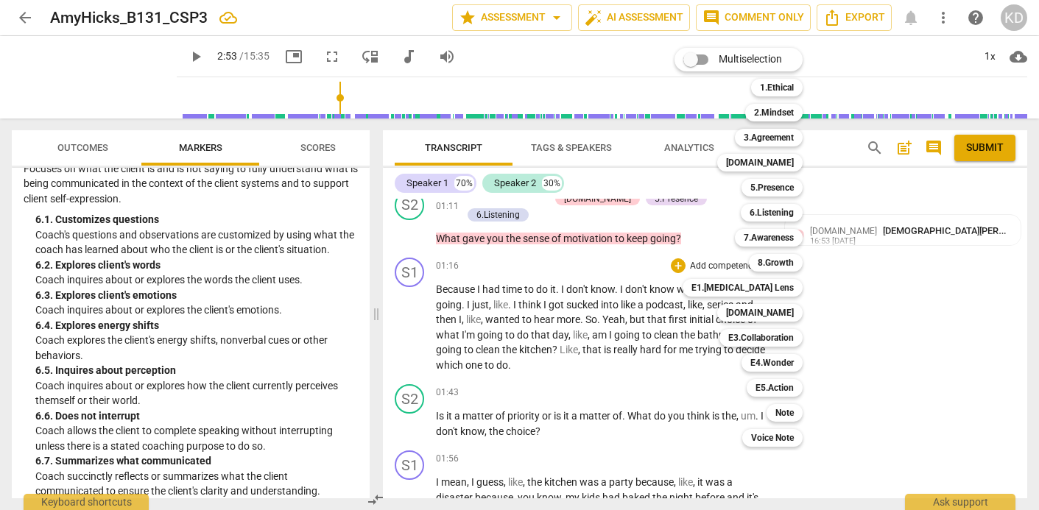
click at [564, 362] on div at bounding box center [519, 255] width 1039 height 510
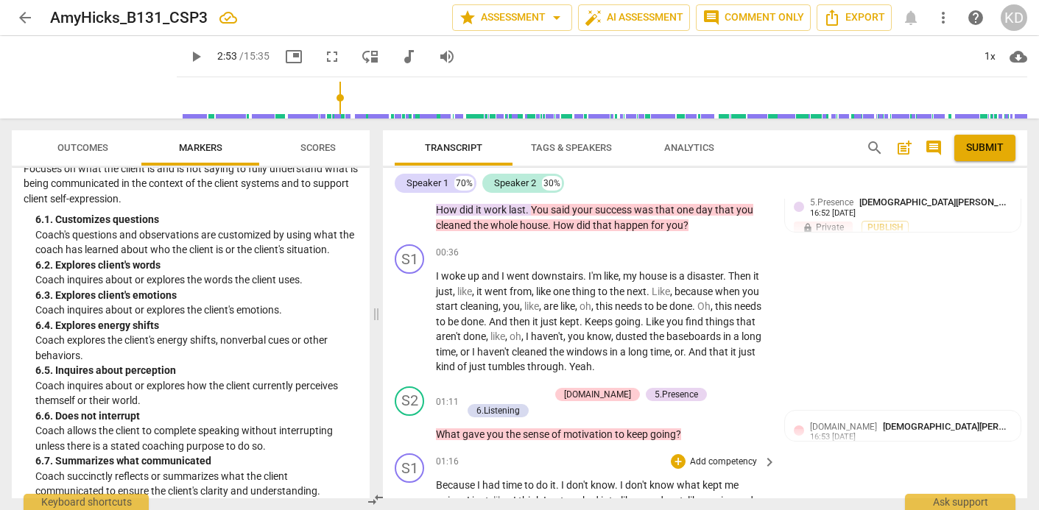
scroll to position [168, 0]
